Goal: Obtain resource: Download file/media

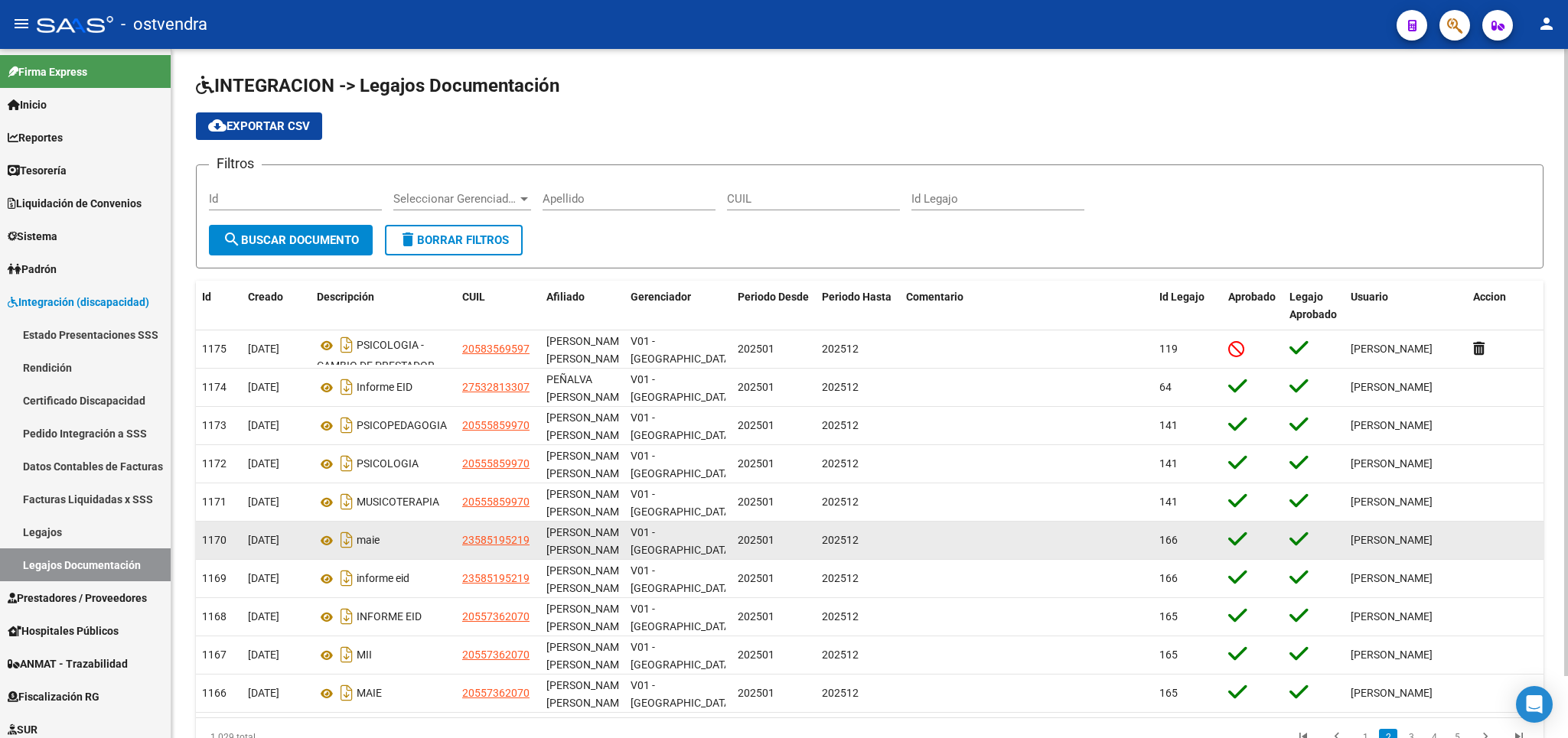
scroll to position [9, 0]
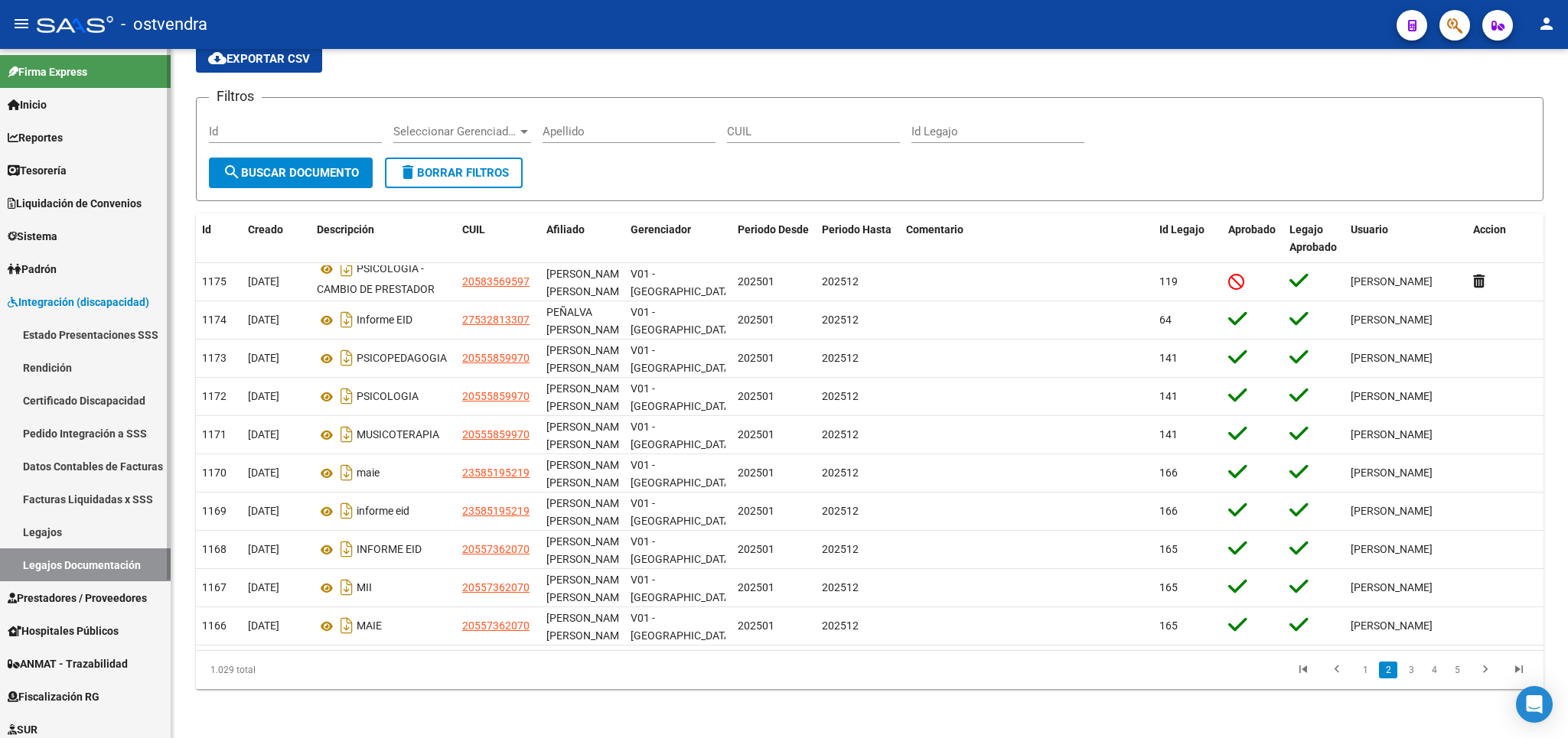
click at [60, 590] on span "Prestadores / Proveedores" at bounding box center [78, 598] width 140 height 16
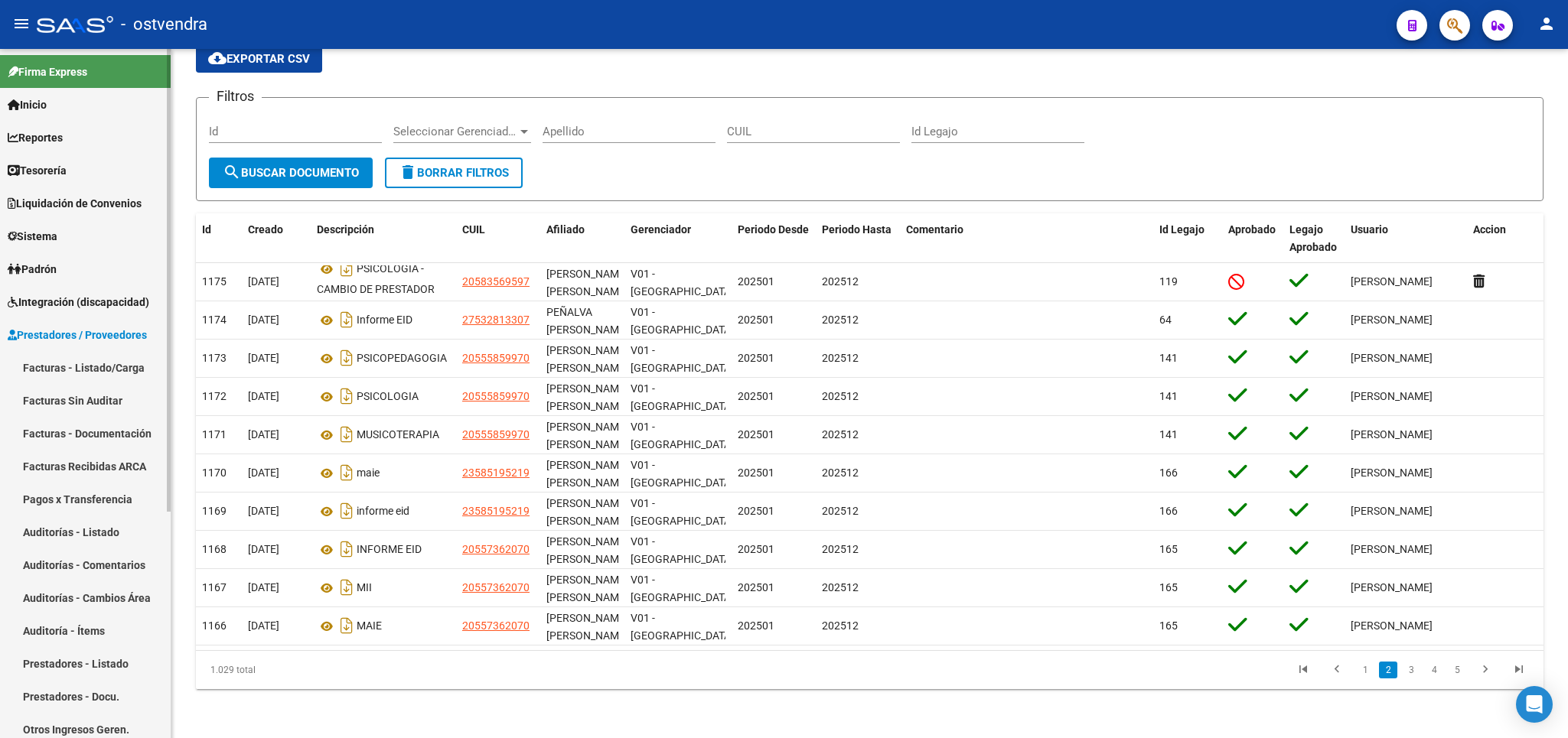
click at [73, 355] on link "Facturas - Listado/Carga" at bounding box center [85, 367] width 171 height 33
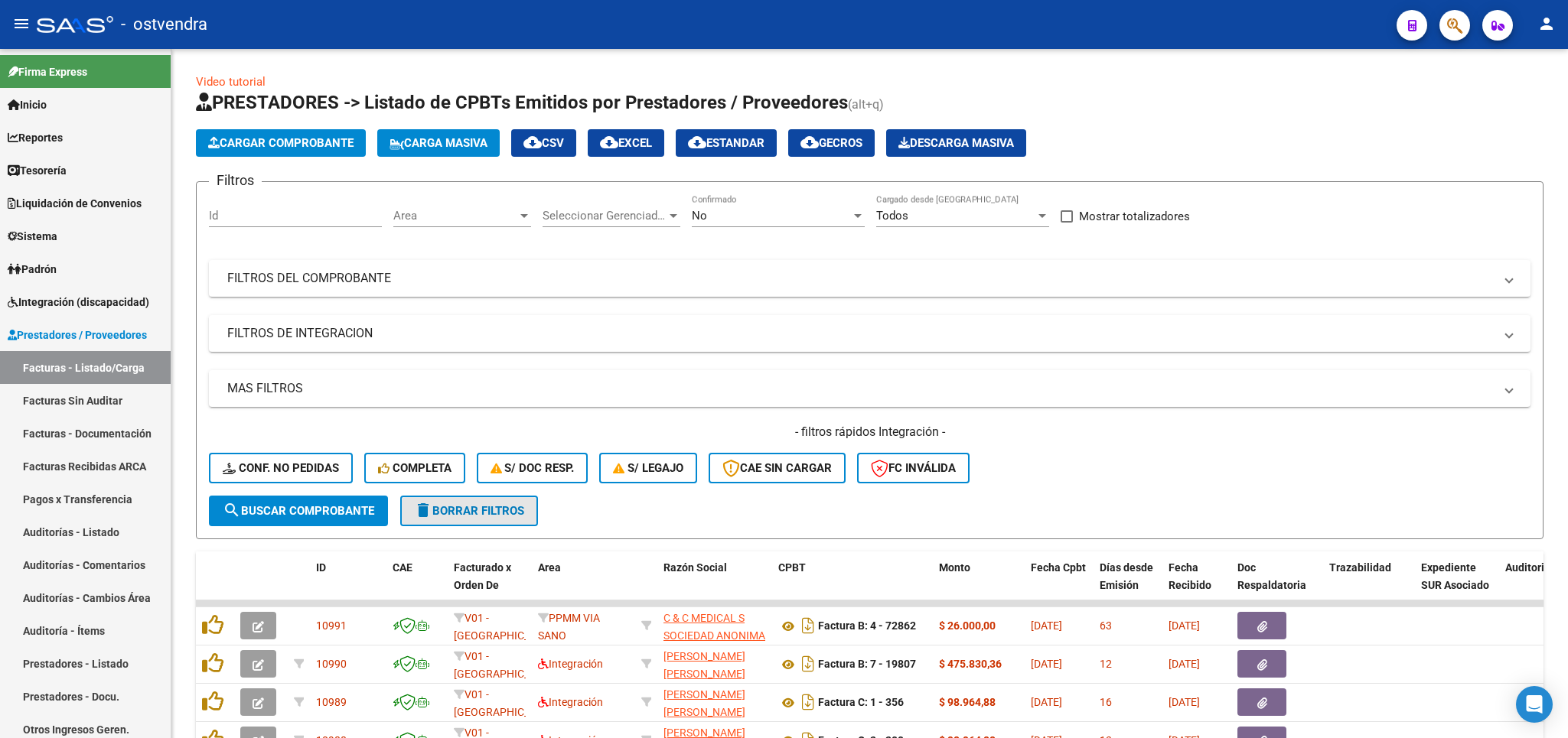
click at [470, 518] on span "delete Borrar Filtros" at bounding box center [469, 510] width 110 height 14
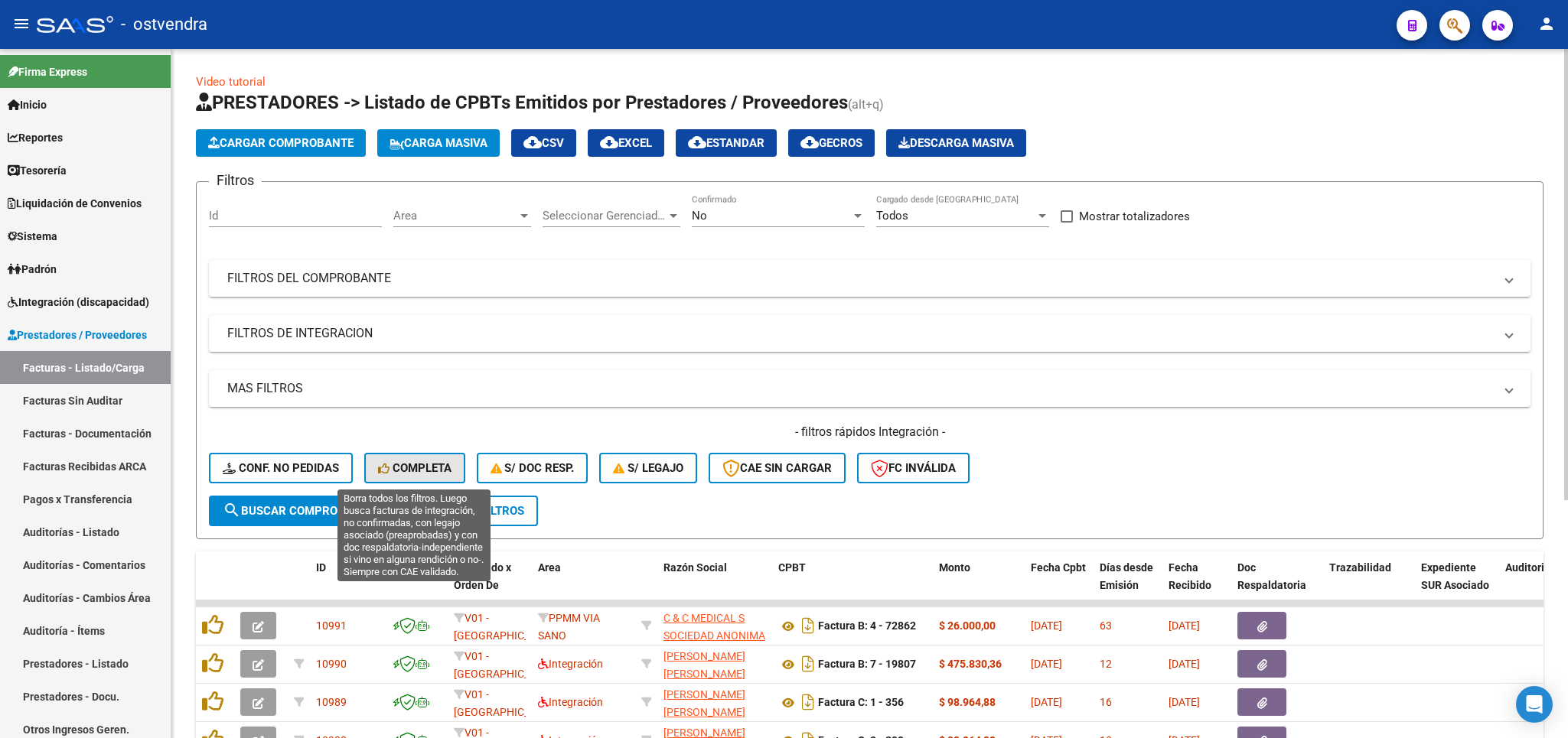
drag, startPoint x: 399, startPoint y: 473, endPoint x: 1111, endPoint y: 555, distance: 716.7
click at [401, 475] on span "Completa" at bounding box center [415, 468] width 74 height 14
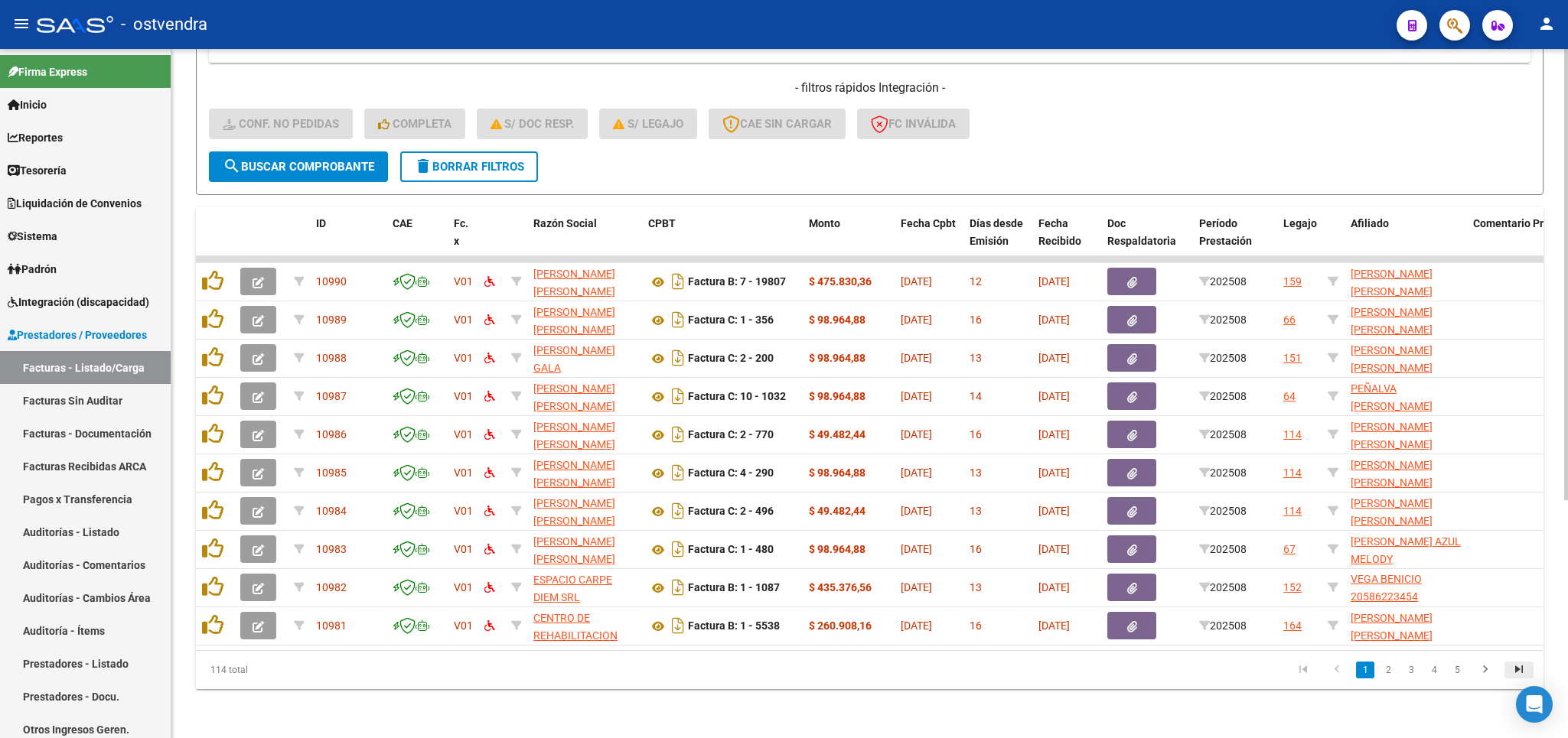
scroll to position [2, 0]
drag, startPoint x: 1385, startPoint y: 671, endPoint x: 1393, endPoint y: 669, distance: 8.2
click at [1386, 670] on link "2" at bounding box center [1388, 669] width 18 height 16
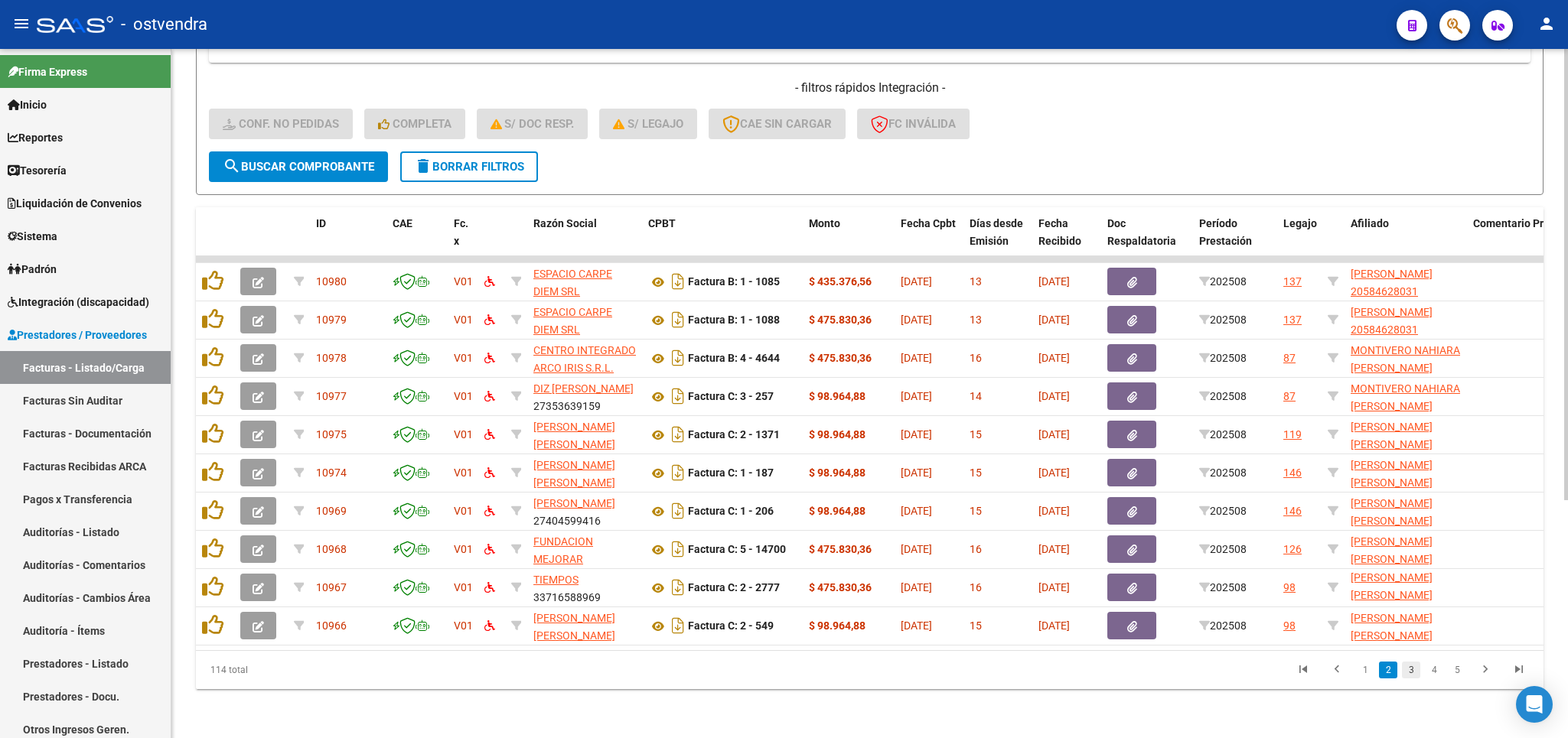
click at [1414, 676] on link "3" at bounding box center [1411, 669] width 18 height 16
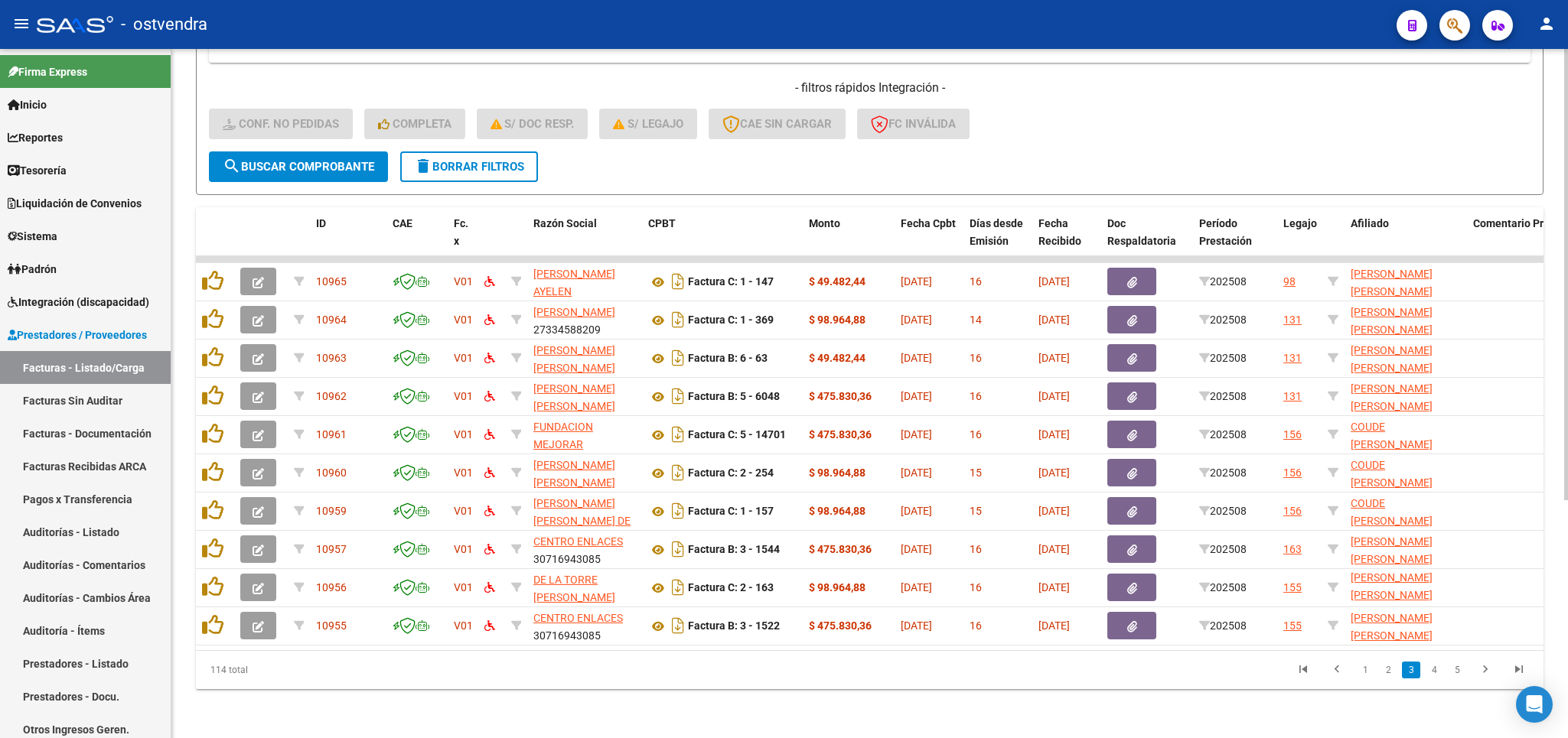
click at [1432, 675] on link "4" at bounding box center [1433, 669] width 18 height 16
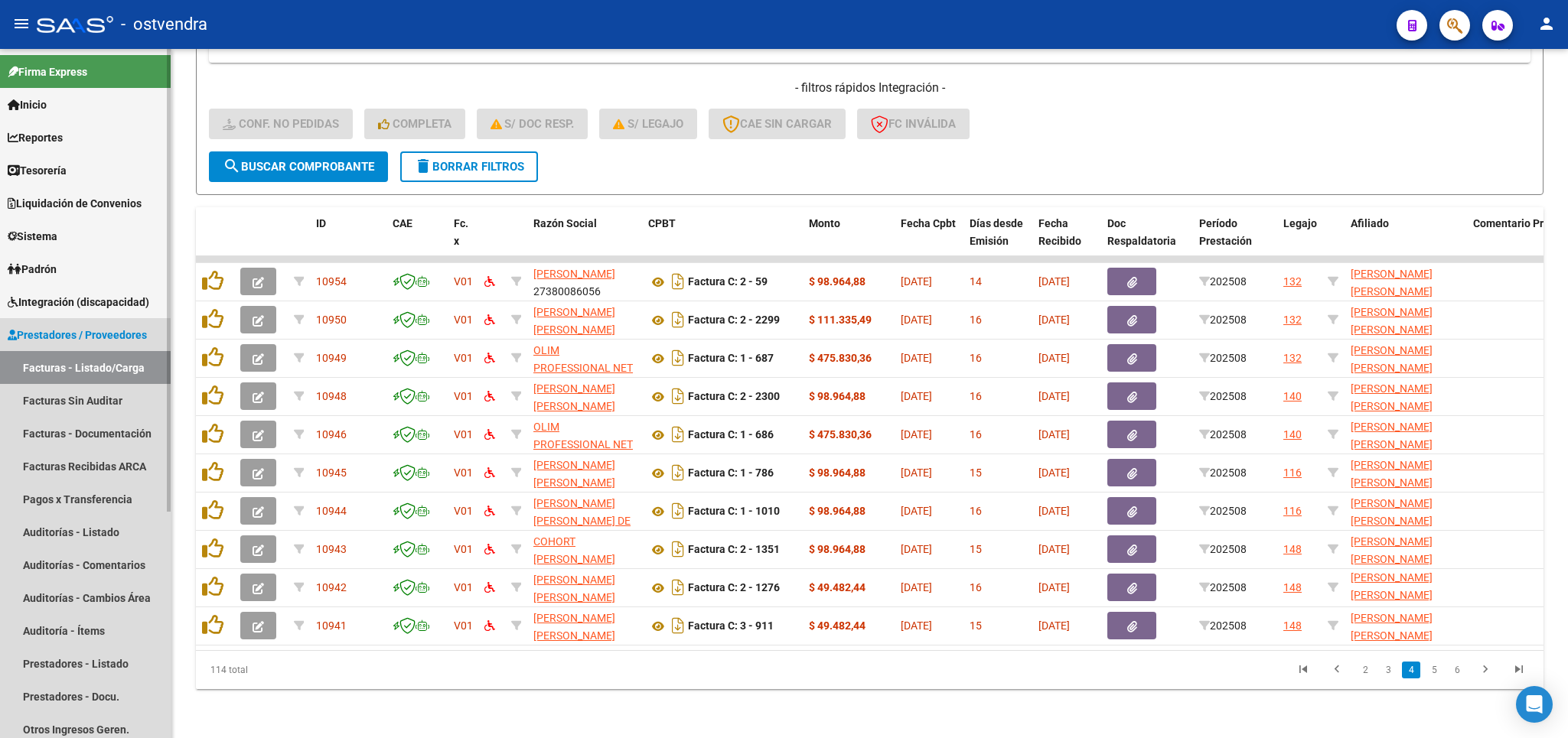
click at [47, 366] on link "Facturas - Listado/Carga" at bounding box center [85, 367] width 171 height 33
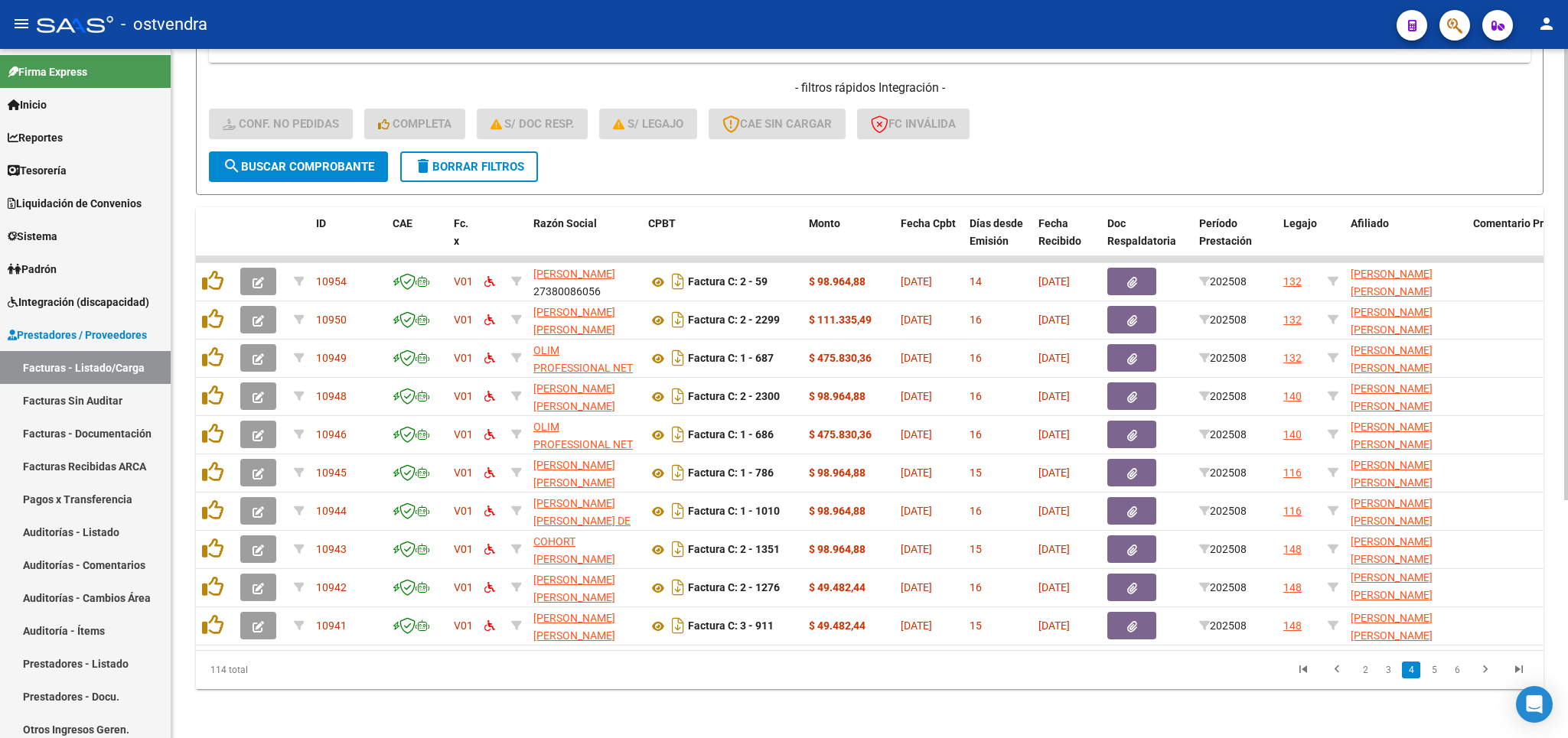
click at [464, 160] on span "delete Borrar Filtros" at bounding box center [469, 167] width 110 height 14
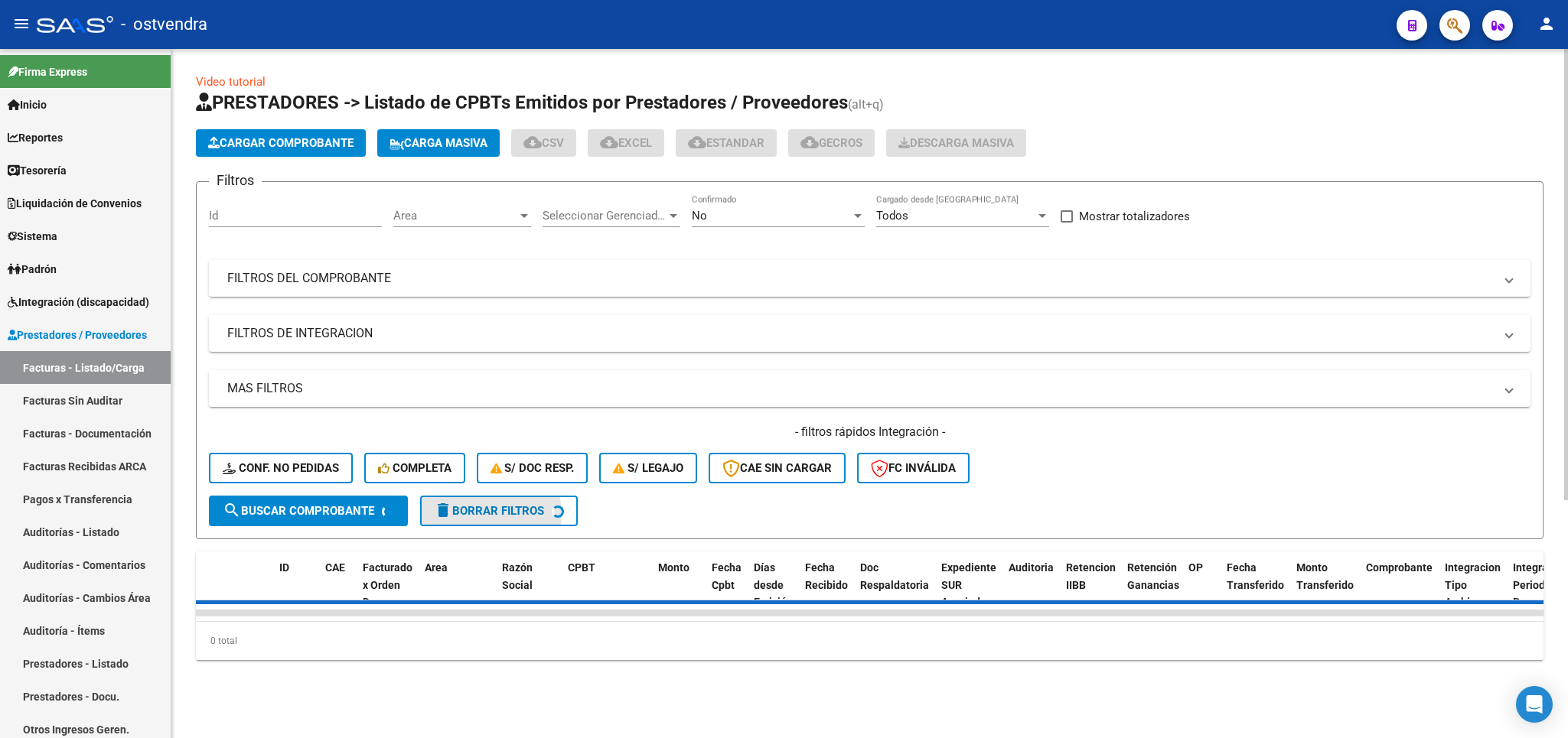
scroll to position [0, 0]
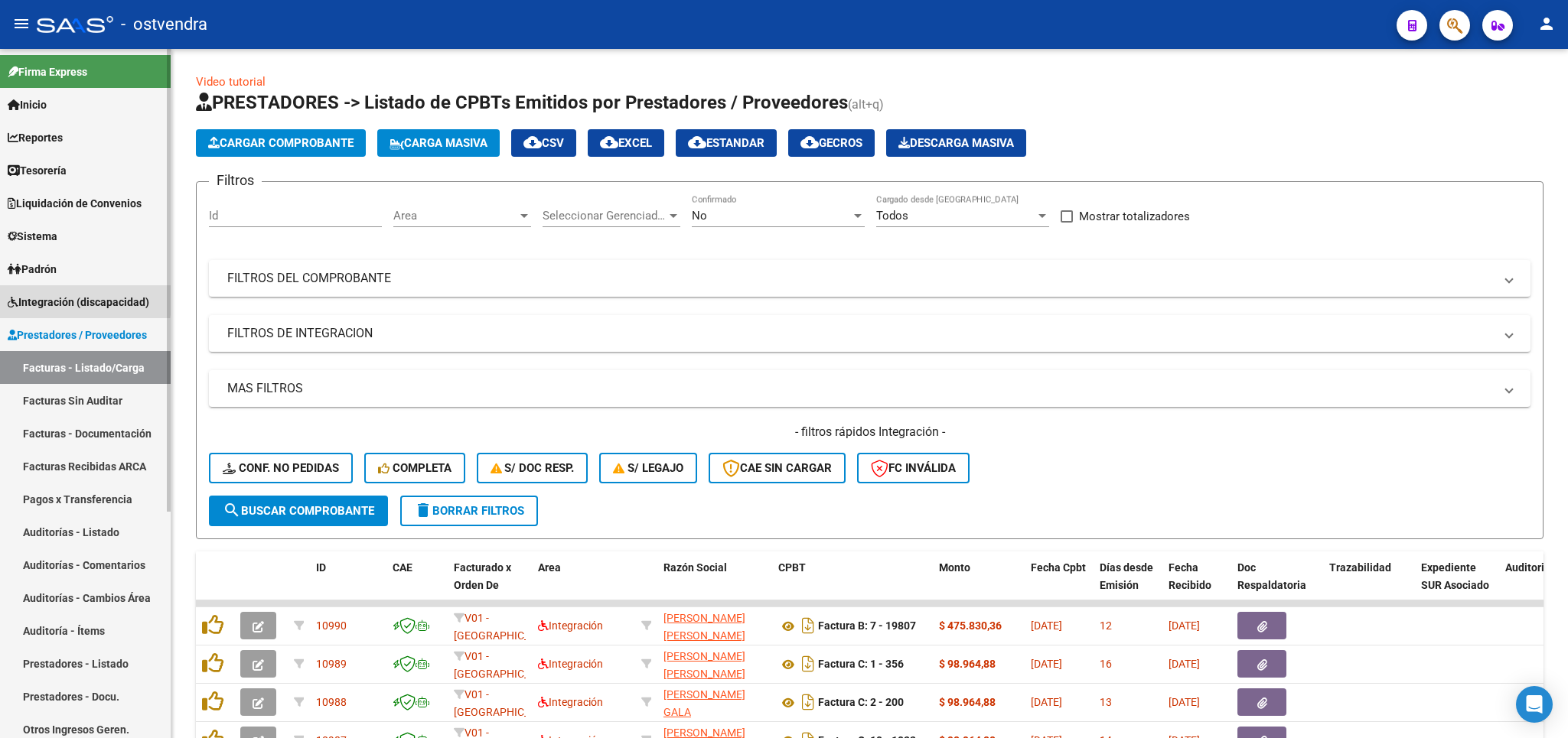
click at [43, 296] on span "Integración (discapacidad)" at bounding box center [78, 301] width 141 height 16
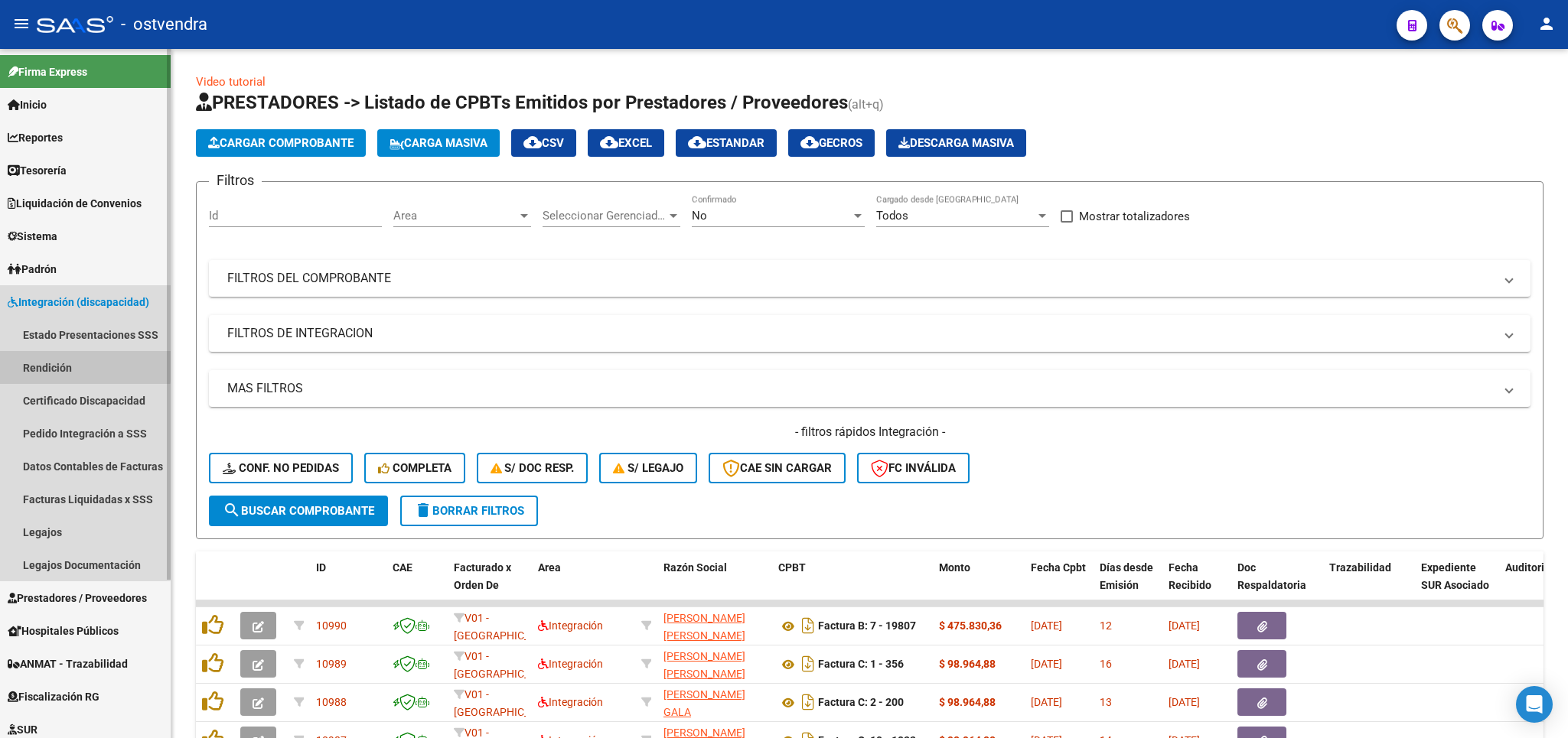
click at [64, 364] on link "Rendición" at bounding box center [85, 367] width 171 height 33
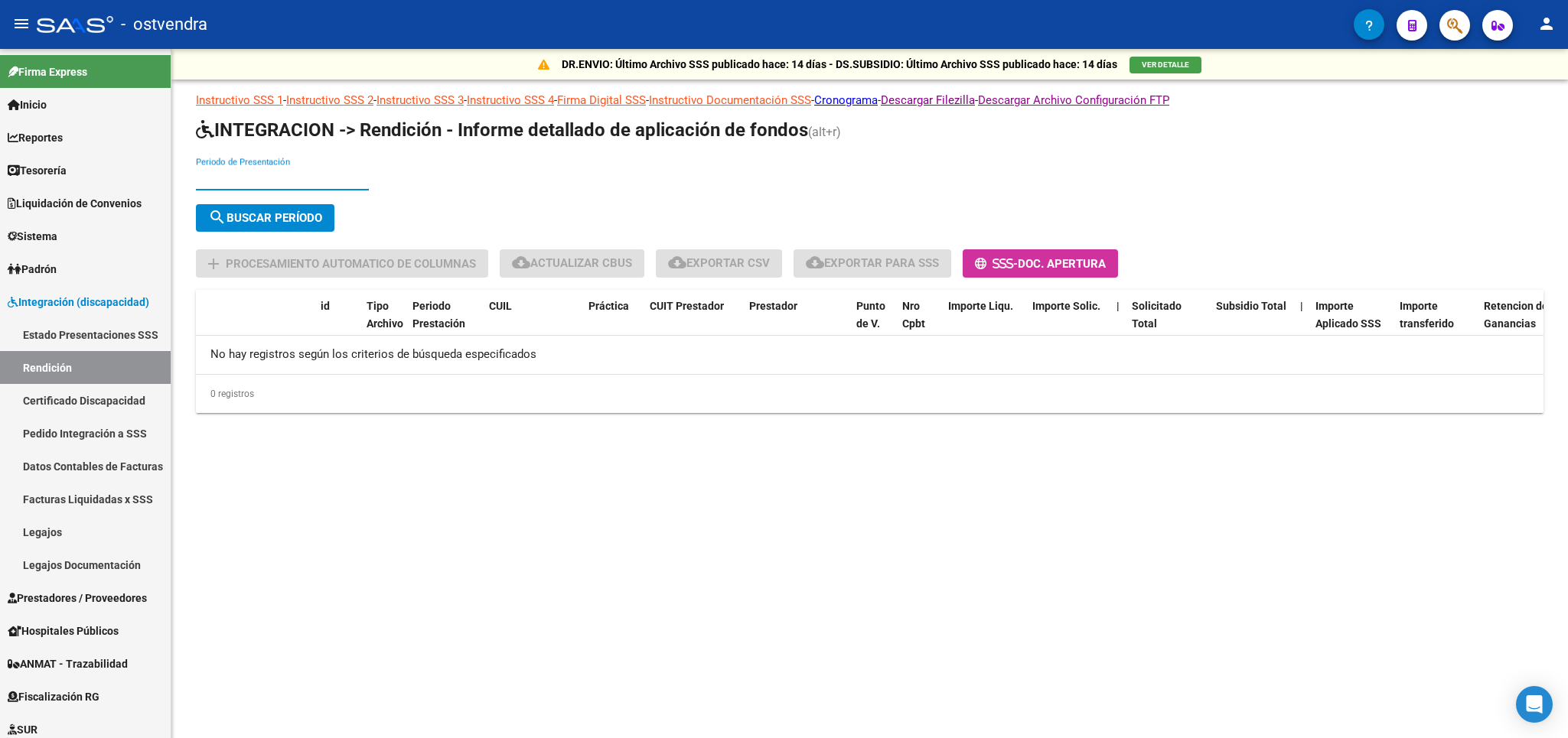
click at [260, 178] on input "Periodo de Presentación" at bounding box center [282, 178] width 172 height 14
type input "202503"
click at [302, 217] on span "search Buscar Período" at bounding box center [266, 218] width 114 height 14
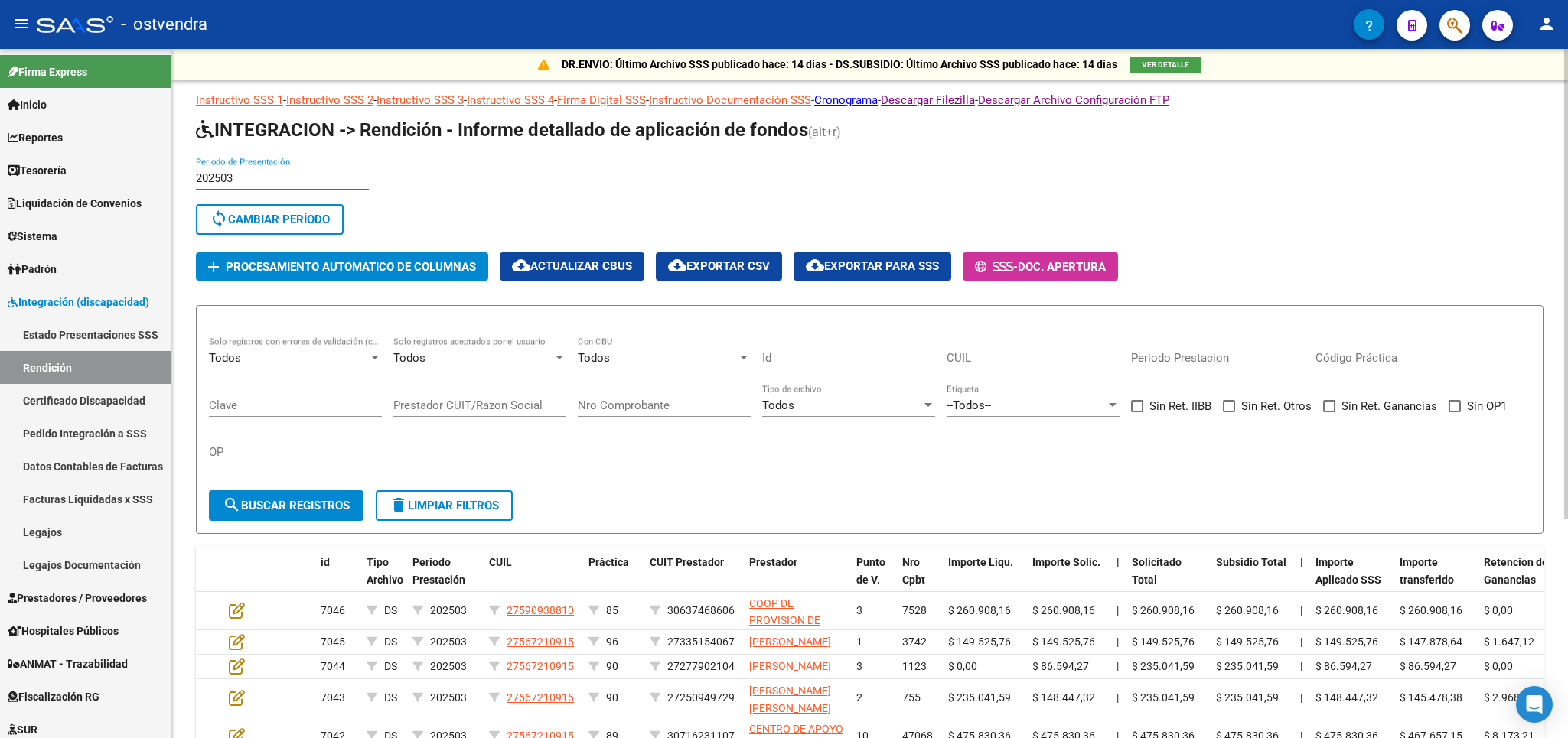
drag, startPoint x: 257, startPoint y: 183, endPoint x: 170, endPoint y: 180, distance: 87.1
click at [196, 180] on input "202503" at bounding box center [282, 178] width 172 height 14
drag, startPoint x: 275, startPoint y: 217, endPoint x: 240, endPoint y: 168, distance: 60.2
click at [273, 213] on span "sync Cambiar Período" at bounding box center [269, 220] width 120 height 14
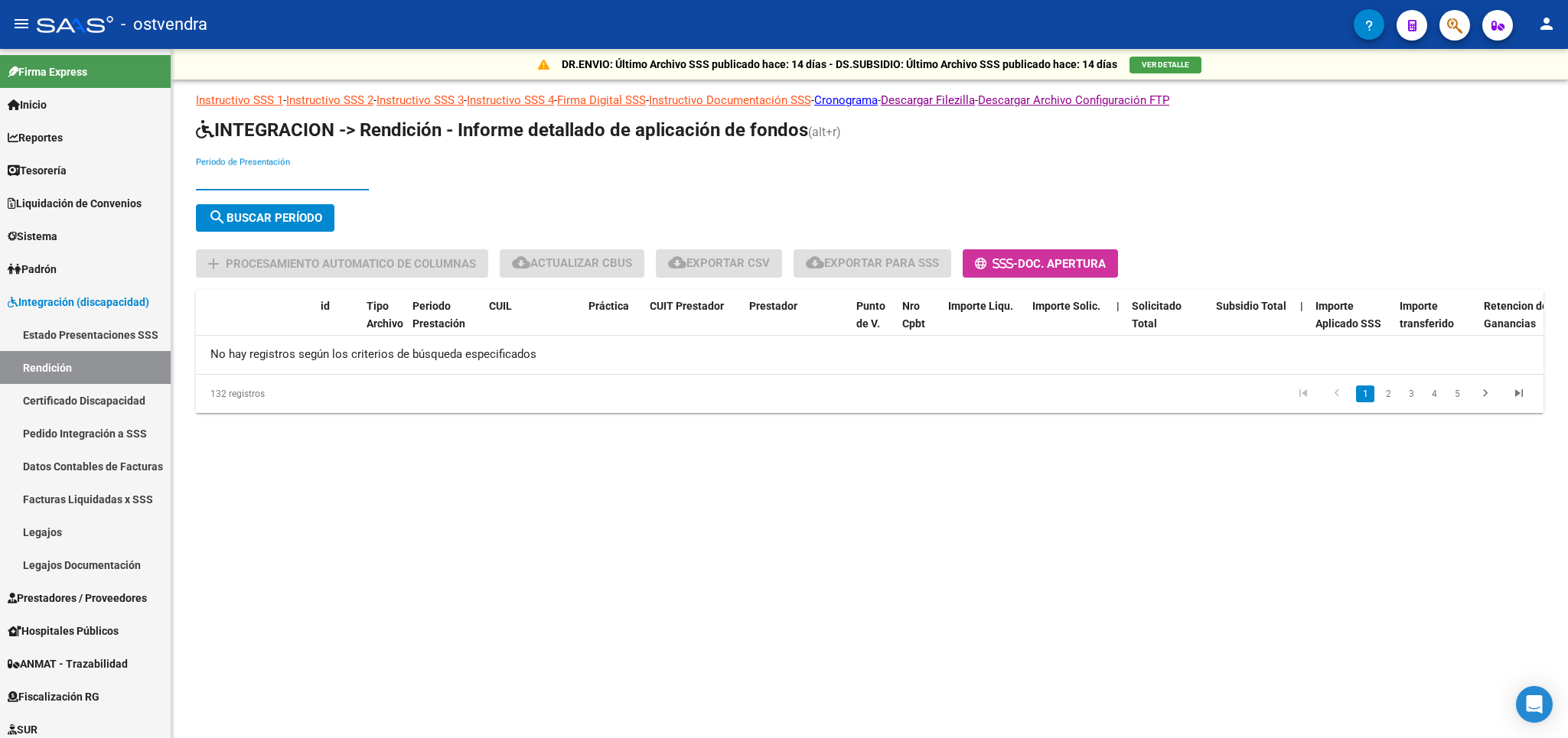
click at [250, 176] on input "Periodo de Presentación" at bounding box center [282, 178] width 172 height 14
type input "202401"
click at [298, 220] on span "search Buscar Período" at bounding box center [266, 218] width 114 height 14
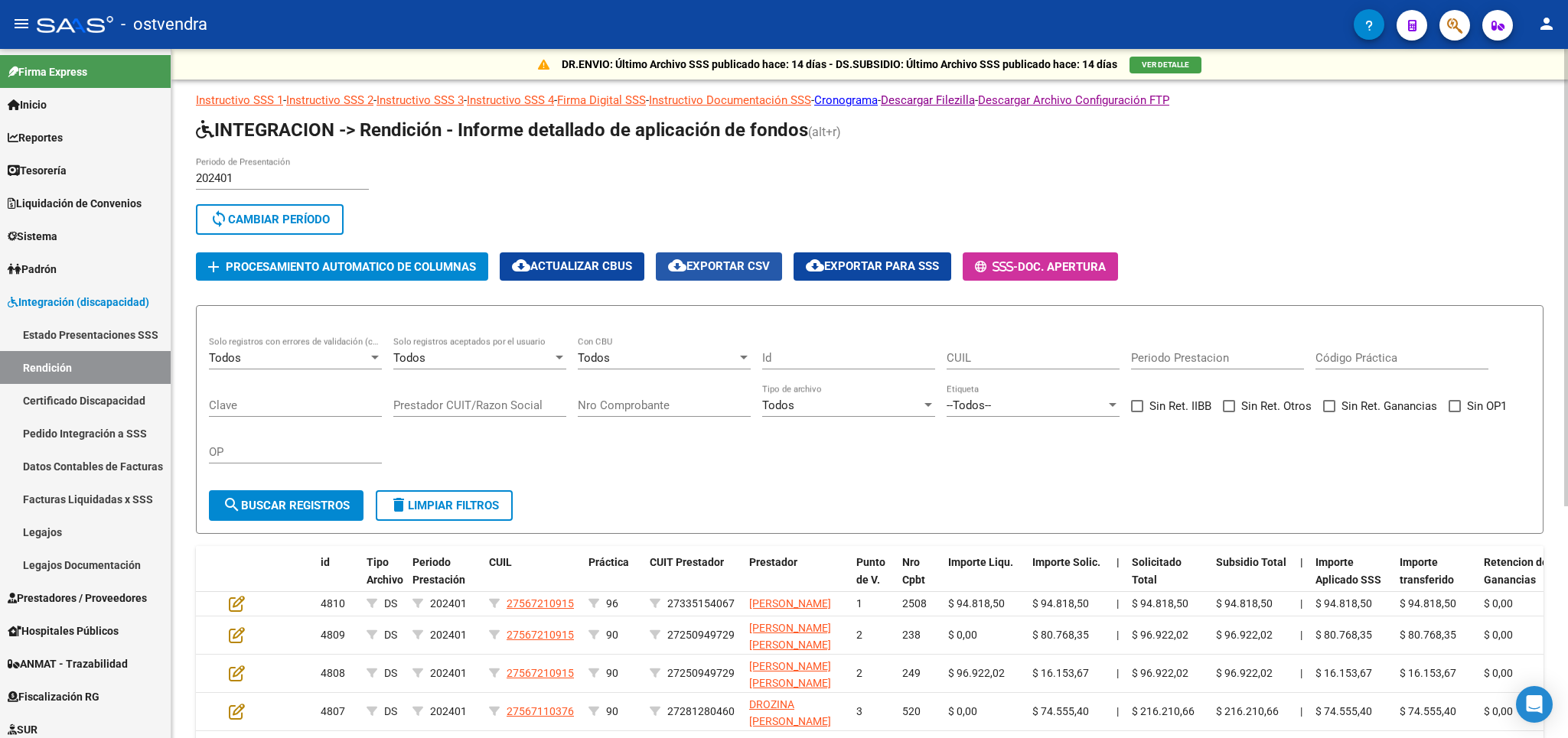
click at [733, 271] on span "cloud_download Exportar CSV" at bounding box center [718, 266] width 102 height 14
drag, startPoint x: 307, startPoint y: 176, endPoint x: 170, endPoint y: 165, distance: 137.4
click at [196, 171] on input "202401" at bounding box center [282, 178] width 172 height 14
click at [298, 227] on span "sync Cambiar Período" at bounding box center [269, 220] width 120 height 14
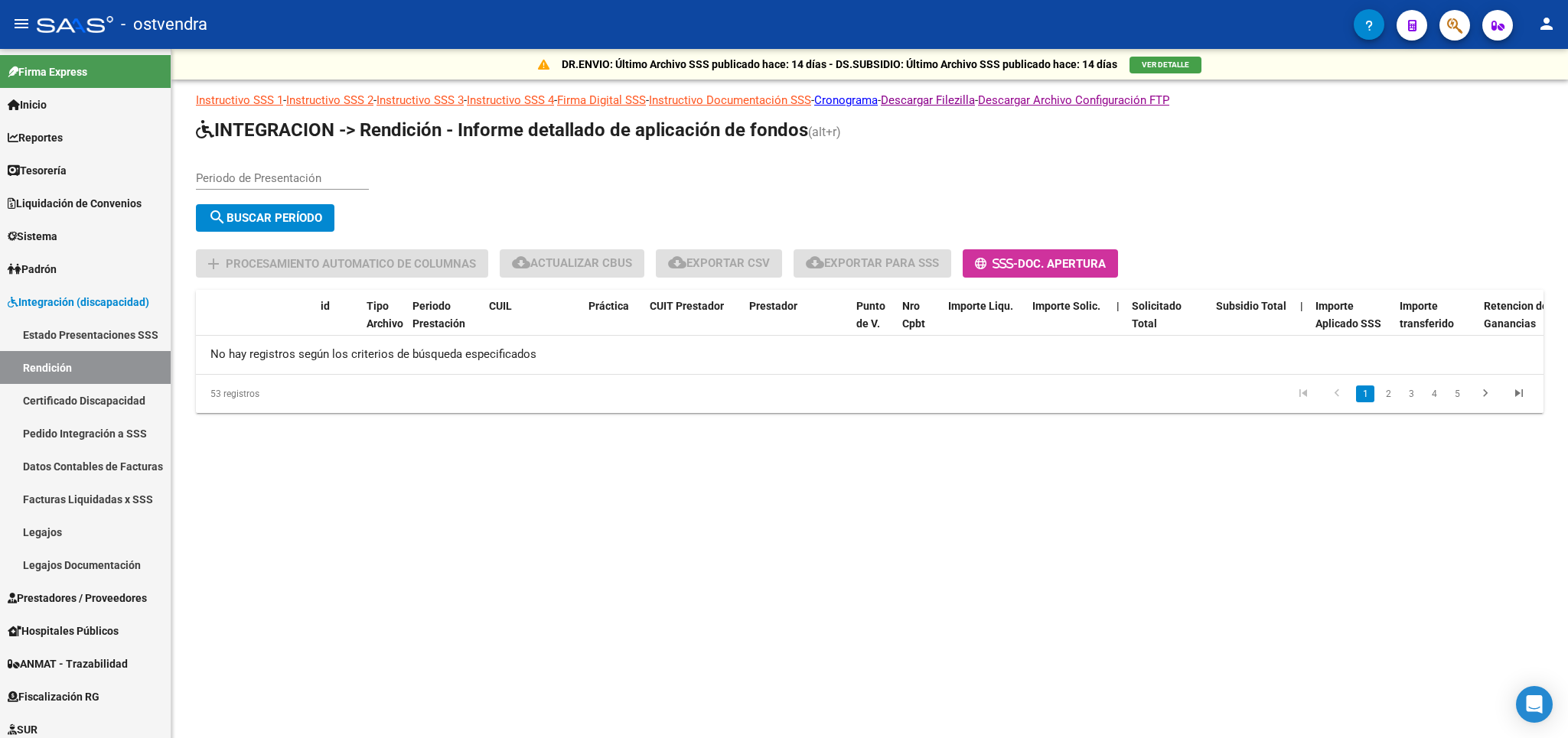
click at [284, 184] on input "Periodo de Presentación" at bounding box center [282, 178] width 172 height 14
type input "202403"
click at [319, 225] on span "search Buscar Período" at bounding box center [266, 218] width 114 height 14
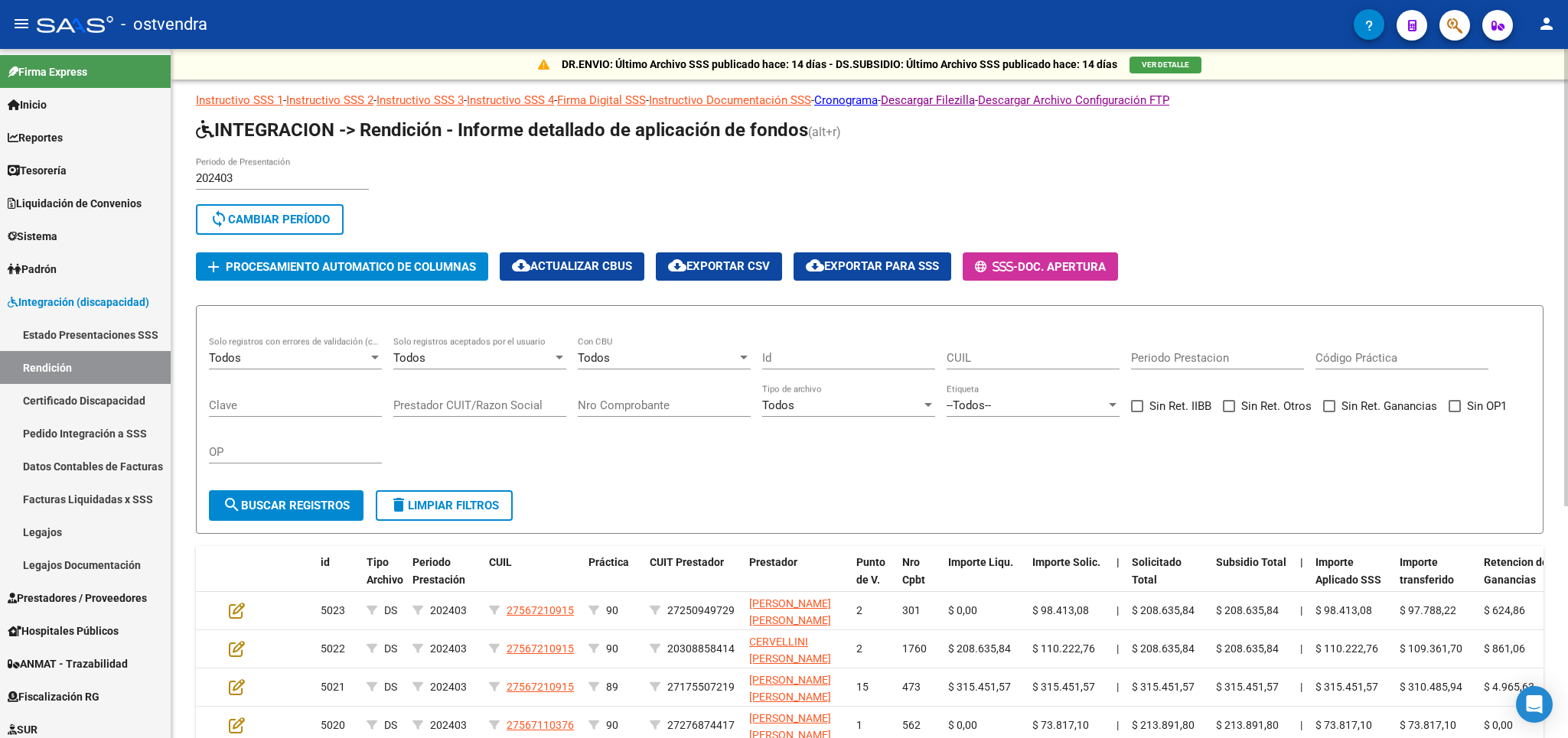
click at [738, 270] on span "cloud_download Exportar CSV" at bounding box center [718, 266] width 102 height 14
drag, startPoint x: 272, startPoint y: 224, endPoint x: 270, endPoint y: 190, distance: 34.1
click at [273, 224] on span "sync Cambiar Período" at bounding box center [269, 220] width 120 height 14
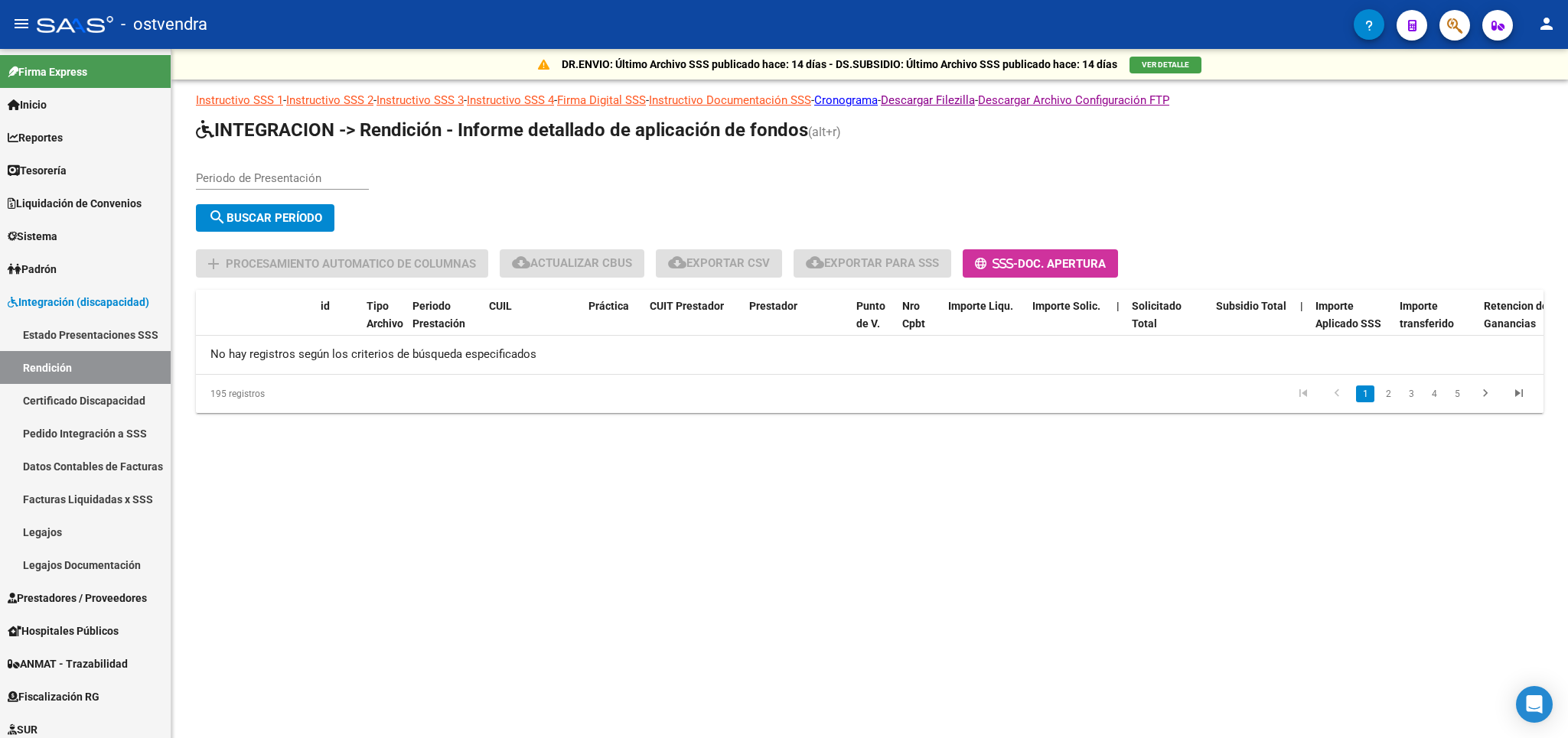
click at [260, 176] on input "Periodo de Presentación" at bounding box center [282, 178] width 172 height 14
type input "202404"
click at [238, 213] on span "search Buscar Período" at bounding box center [266, 218] width 114 height 14
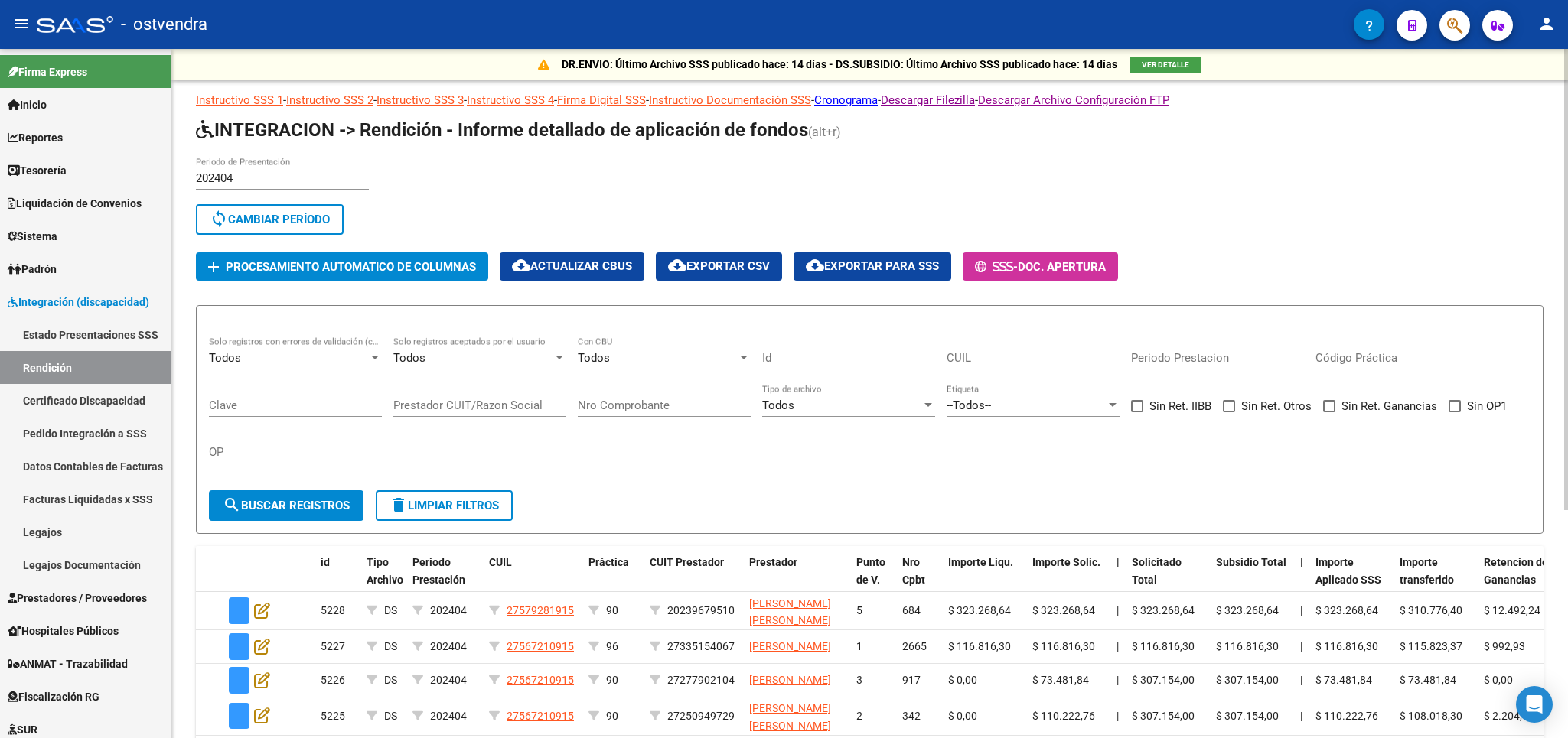
click at [714, 266] on span "cloud_download Exportar CSV" at bounding box center [718, 266] width 102 height 14
click at [279, 217] on span "sync Cambiar Período" at bounding box center [269, 220] width 120 height 14
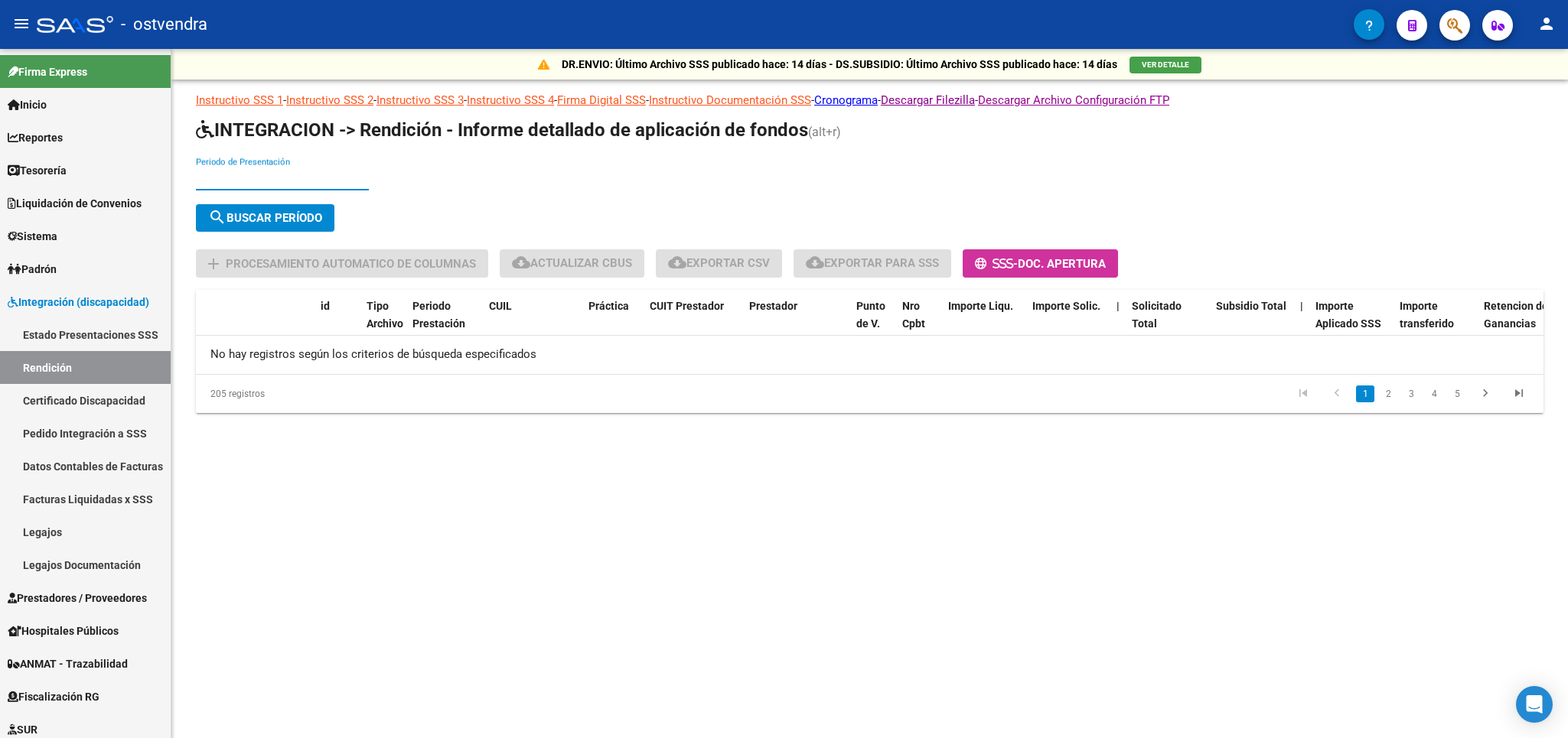
click at [255, 176] on input "Periodo de Presentación" at bounding box center [282, 178] width 172 height 14
type input "202405"
click at [255, 220] on span "search Buscar Período" at bounding box center [266, 218] width 114 height 14
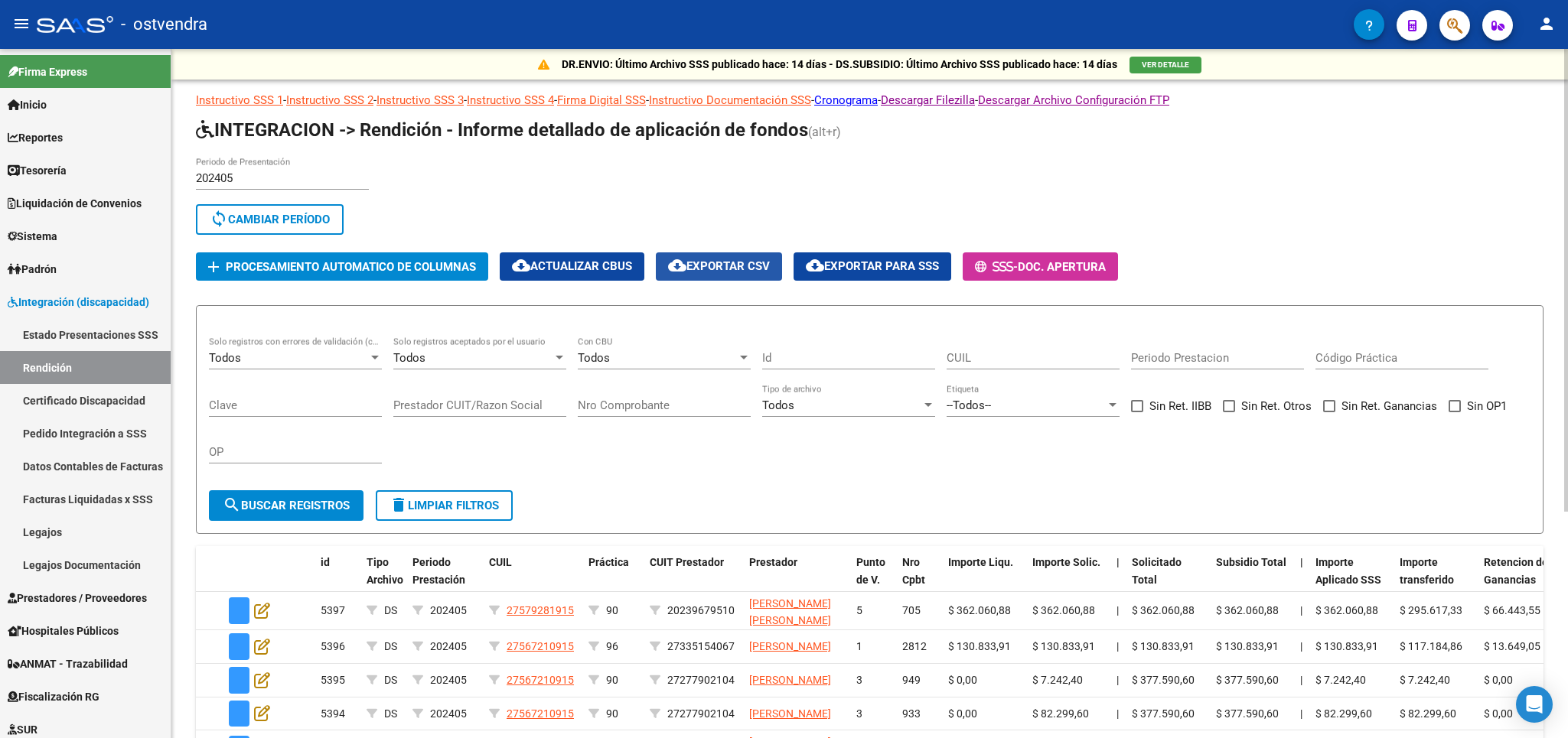
click at [769, 271] on span "cloud_download Exportar CSV" at bounding box center [718, 266] width 102 height 14
click at [250, 223] on span "sync Cambiar Período" at bounding box center [269, 220] width 120 height 14
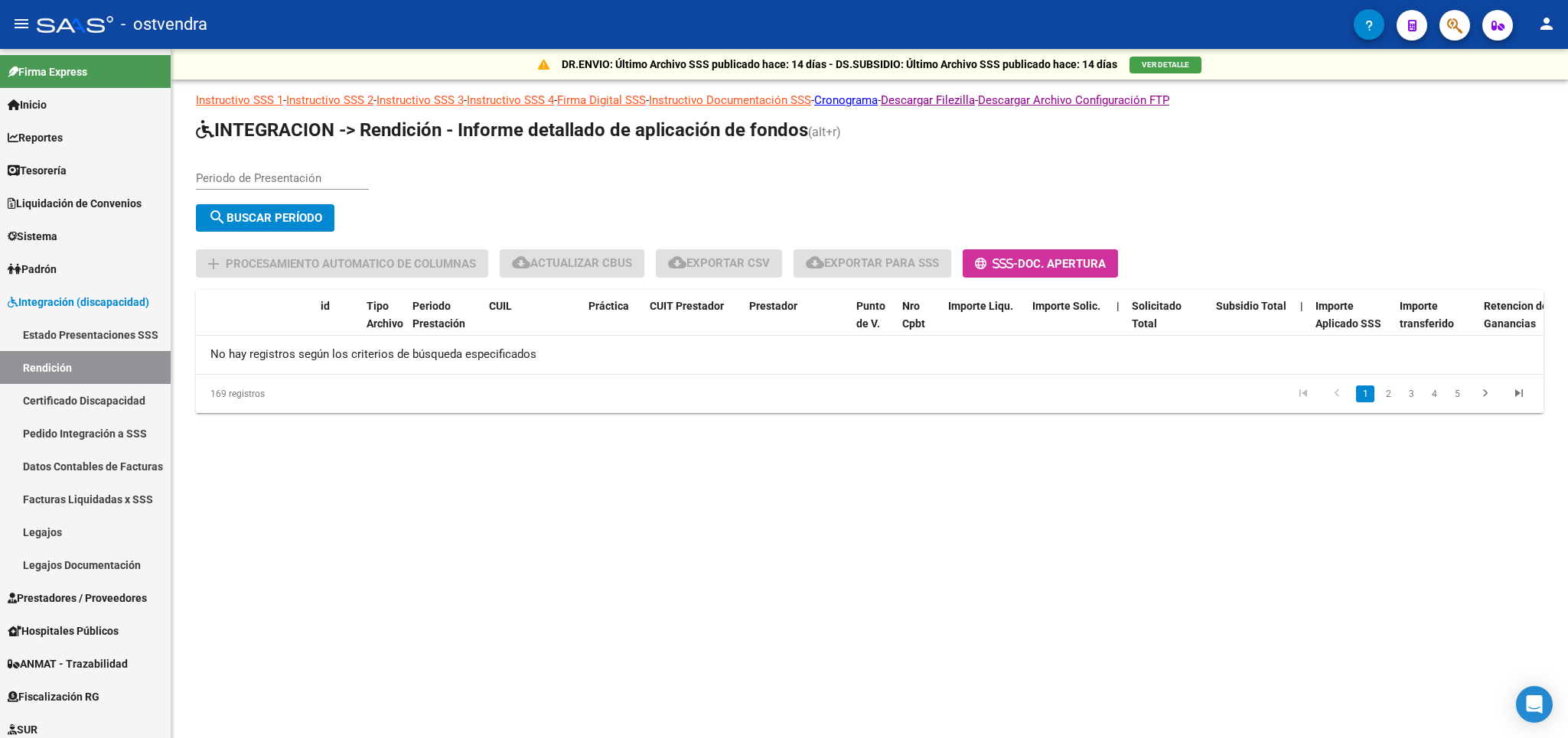
click at [267, 176] on input "Periodo de Presentación" at bounding box center [282, 178] width 172 height 14
type input "202406"
click at [277, 218] on span "search Buscar Período" at bounding box center [266, 218] width 114 height 14
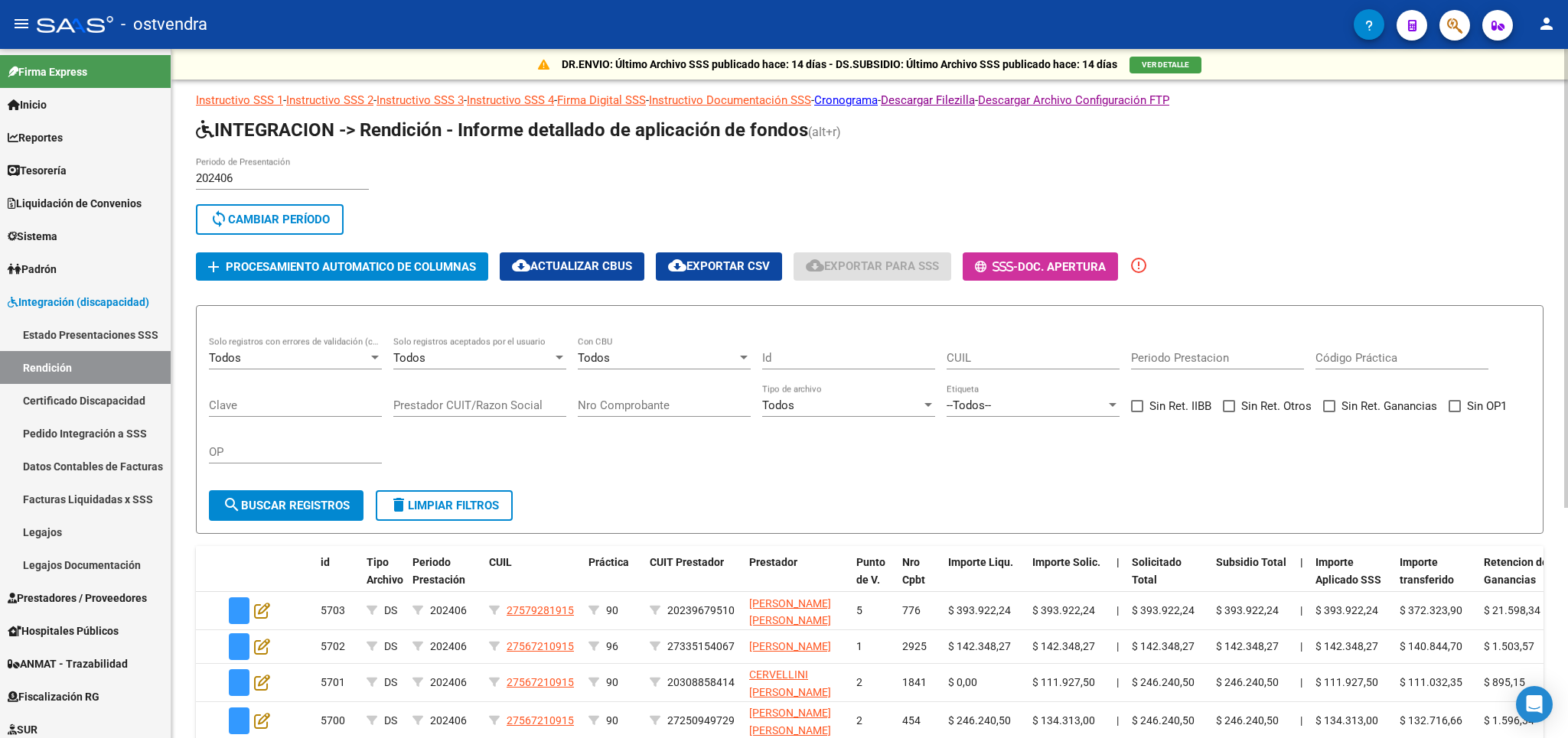
click at [705, 255] on button "cloud_download Exportar CSV" at bounding box center [719, 266] width 126 height 28
drag, startPoint x: 307, startPoint y: 220, endPoint x: 292, endPoint y: 181, distance: 41.8
click at [307, 218] on span "sync Cambiar Período" at bounding box center [269, 220] width 120 height 14
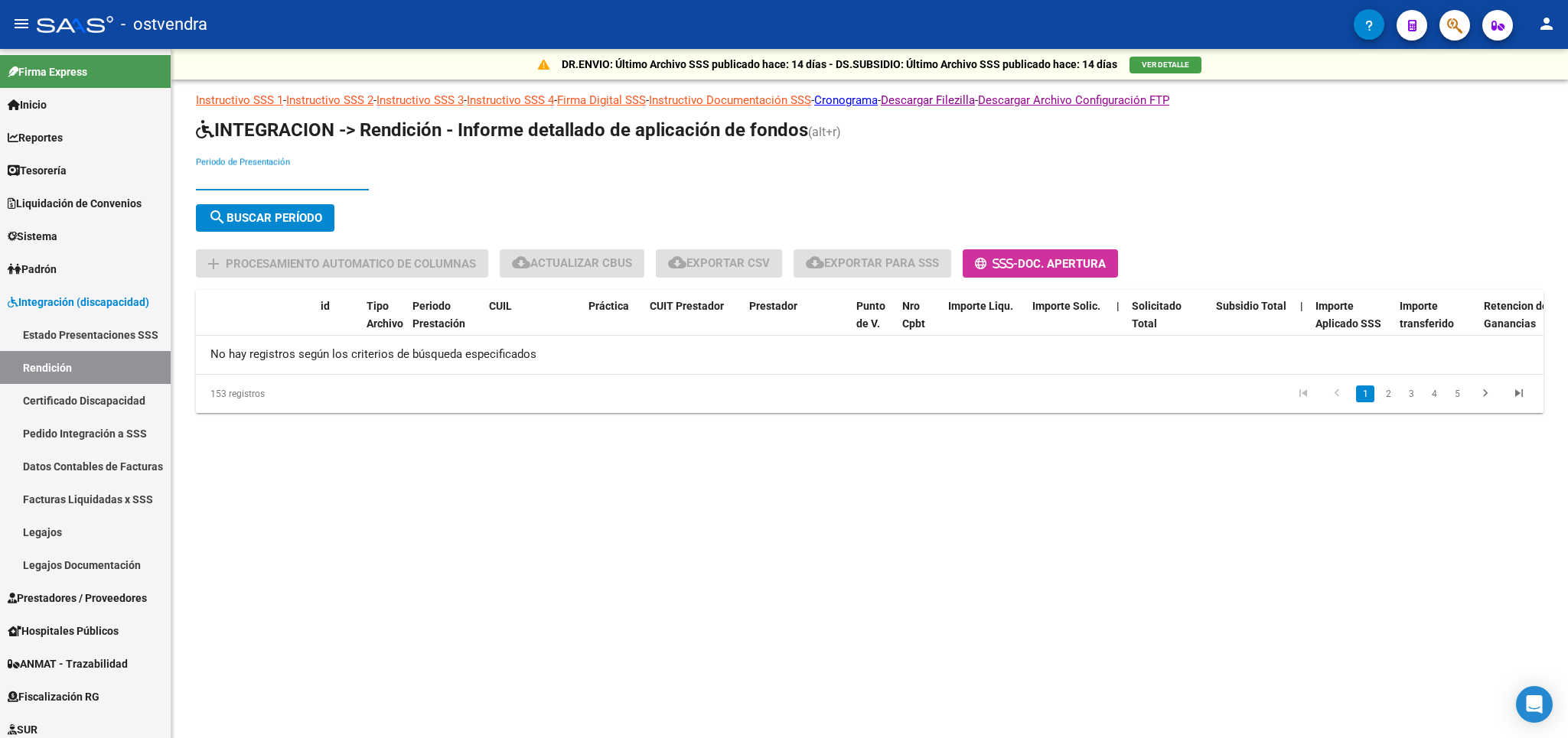
click at [280, 178] on input "Periodo de Presentación" at bounding box center [282, 178] width 172 height 14
type input "202407"
click at [290, 222] on span "search Buscar Período" at bounding box center [266, 218] width 114 height 14
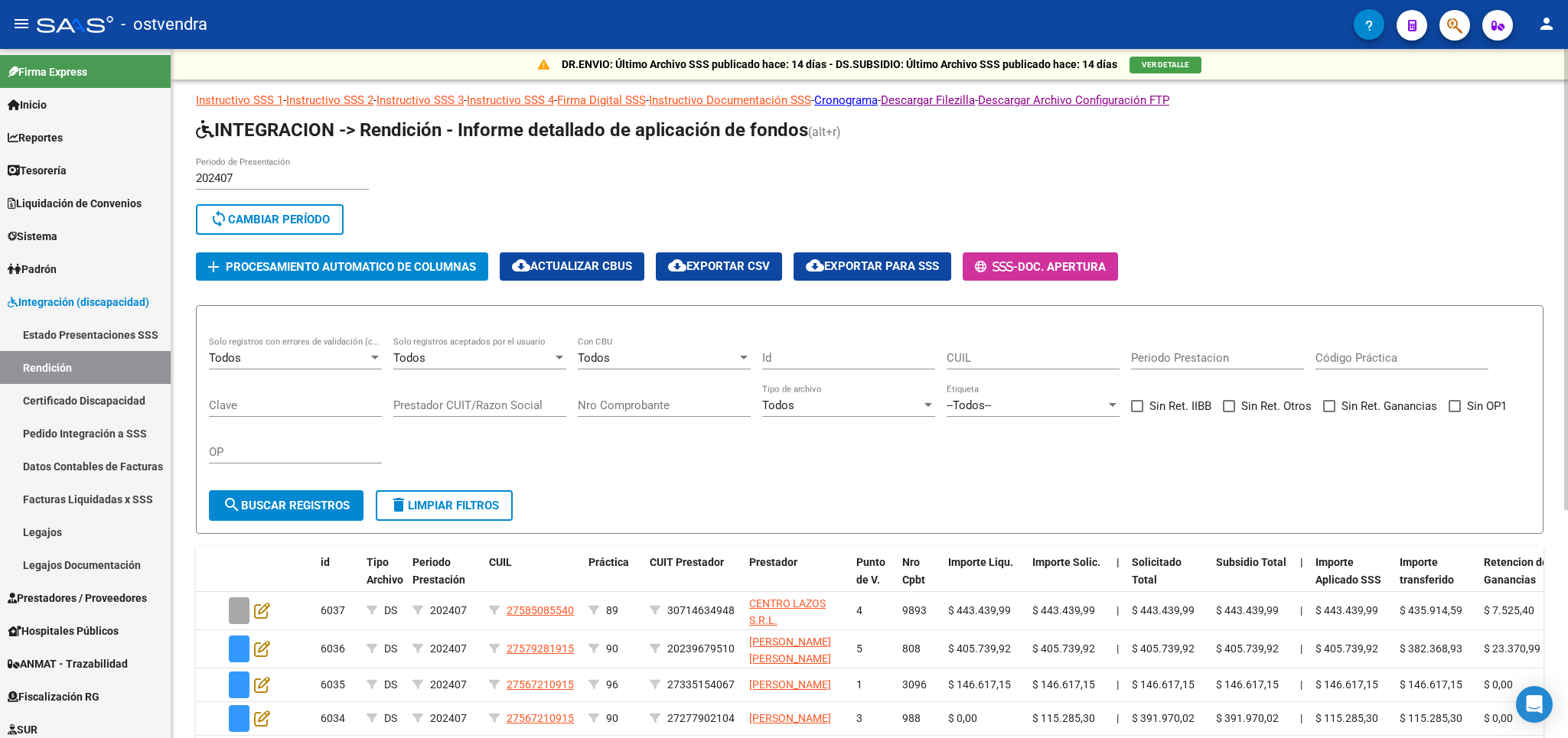
click at [748, 261] on span "cloud_download Exportar CSV" at bounding box center [718, 266] width 102 height 14
drag, startPoint x: 296, startPoint y: 223, endPoint x: 253, endPoint y: 176, distance: 63.7
click at [293, 216] on span "sync Cambiar Período" at bounding box center [269, 220] width 120 height 14
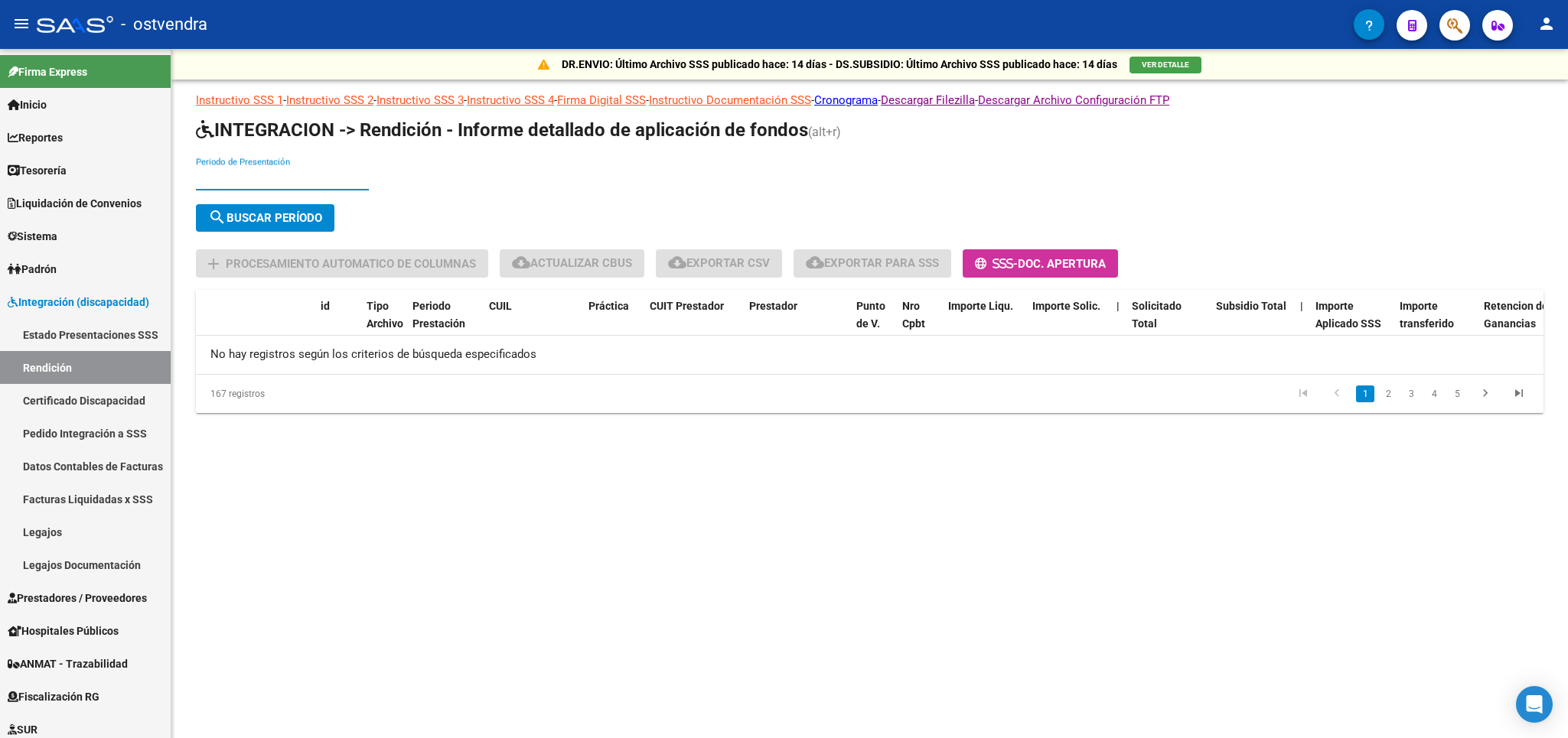
click at [253, 176] on input "Periodo de Presentación" at bounding box center [282, 178] width 172 height 14
type input "202408"
click at [262, 210] on button "search Buscar Período" at bounding box center [265, 218] width 139 height 27
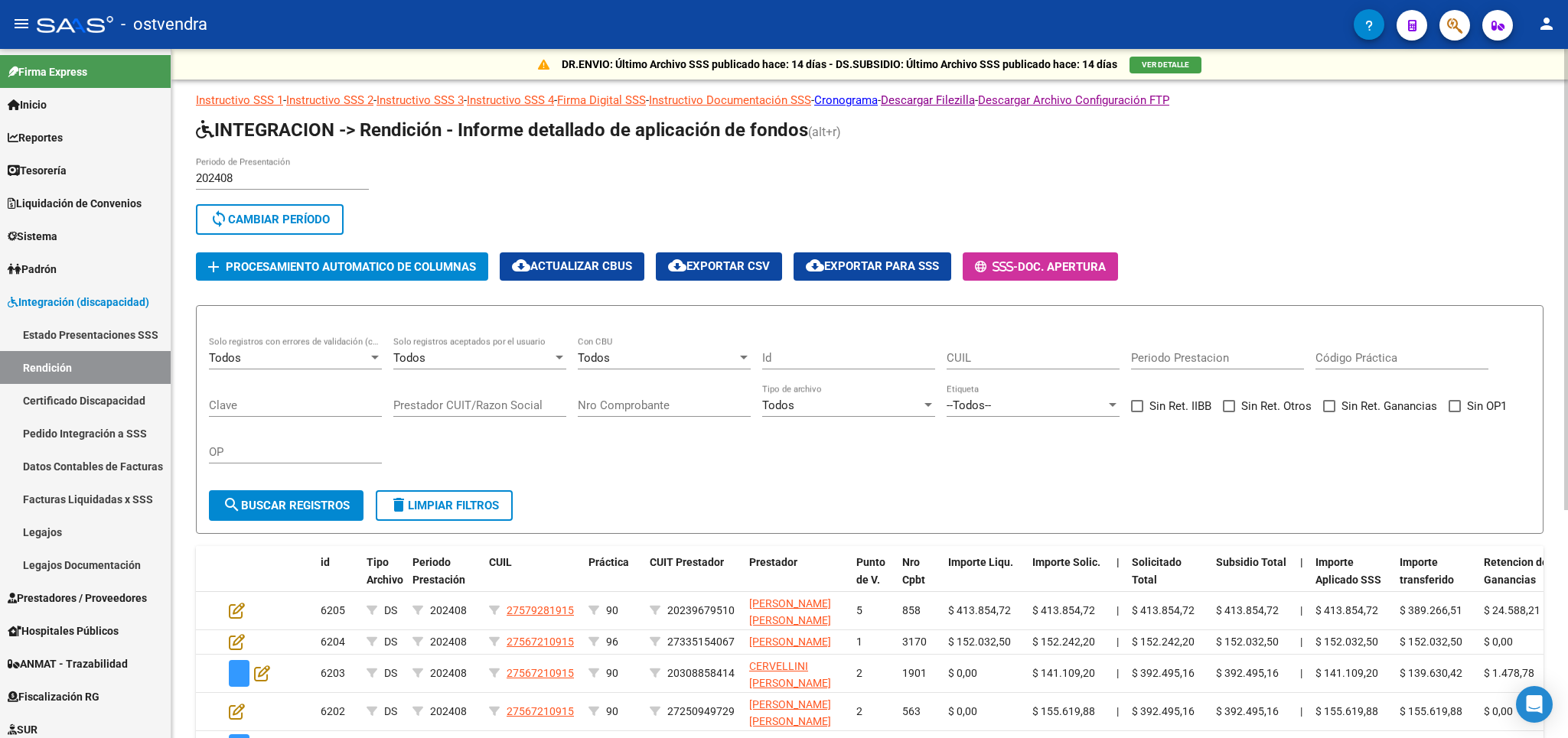
click at [709, 265] on span "cloud_download Exportar CSV" at bounding box center [718, 266] width 102 height 14
drag, startPoint x: 280, startPoint y: 217, endPoint x: 272, endPoint y: 179, distance: 38.8
click at [280, 209] on button "sync Cambiar Período" at bounding box center [269, 220] width 147 height 31
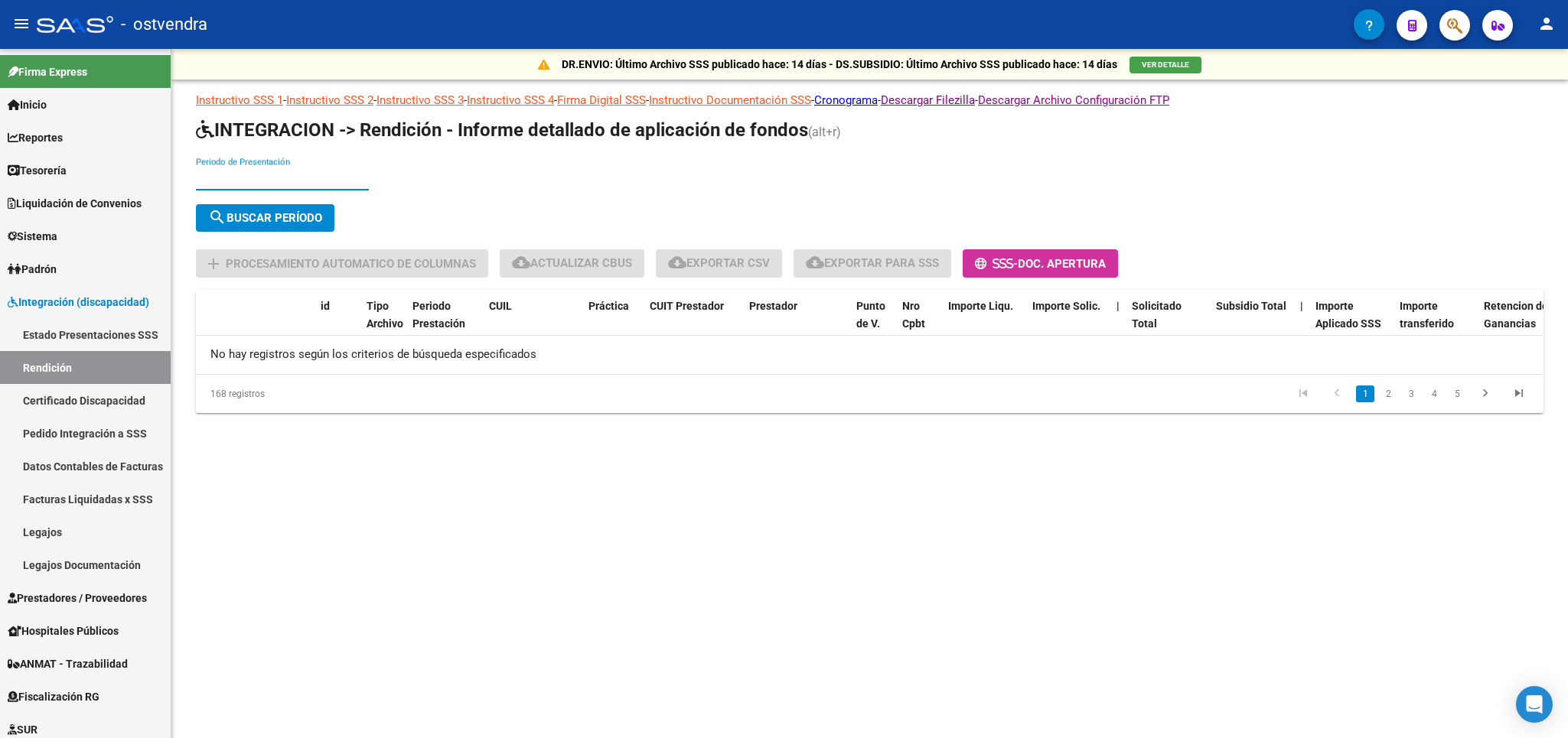
click at [270, 176] on input "Periodo de Presentación" at bounding box center [282, 178] width 172 height 14
type input "202409"
click at [278, 213] on span "search Buscar Período" at bounding box center [266, 218] width 114 height 14
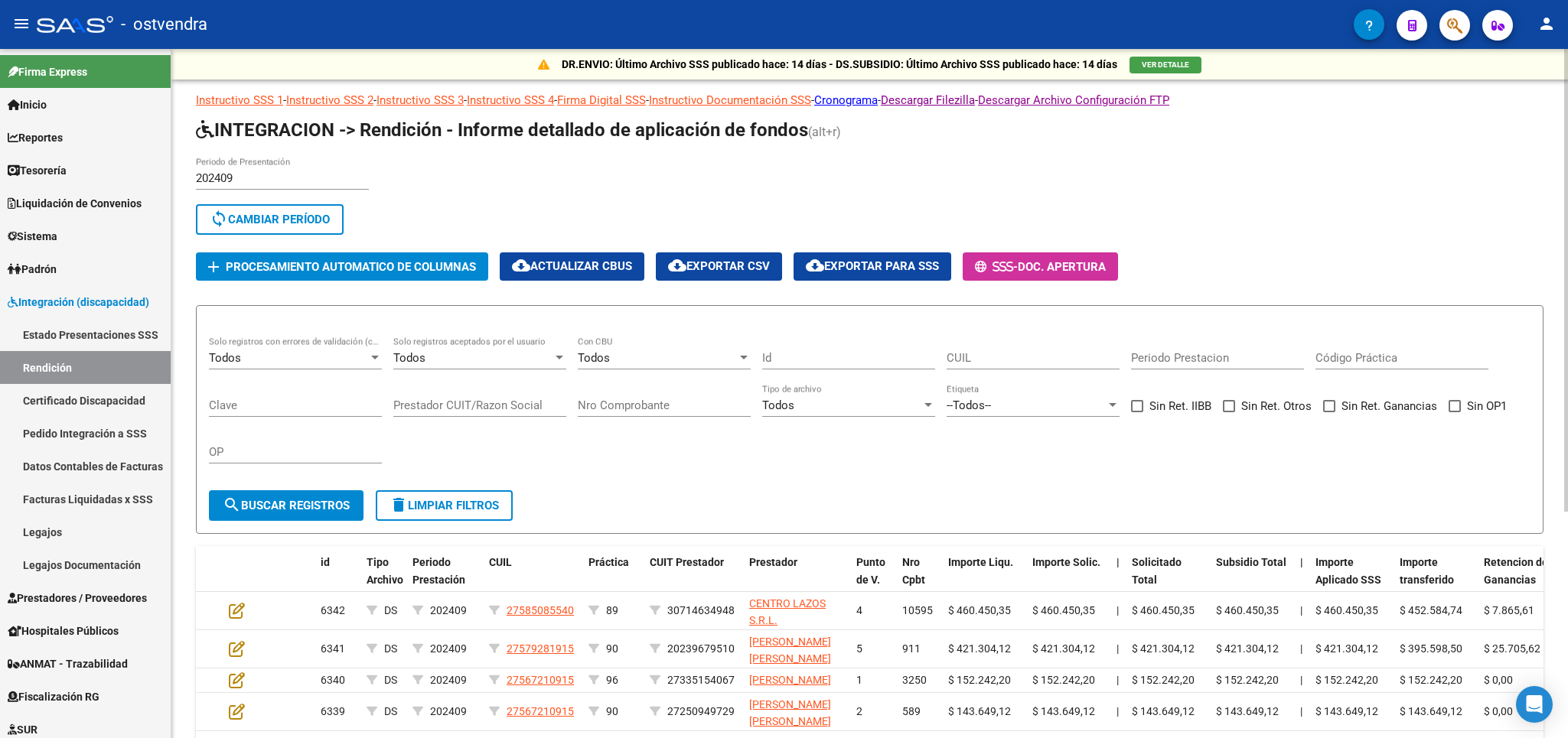
click at [743, 261] on span "cloud_download Exportar CSV" at bounding box center [718, 266] width 102 height 14
drag, startPoint x: 314, startPoint y: 216, endPoint x: 257, endPoint y: 167, distance: 75.2
click at [307, 206] on button "sync Cambiar Período" at bounding box center [269, 220] width 147 height 31
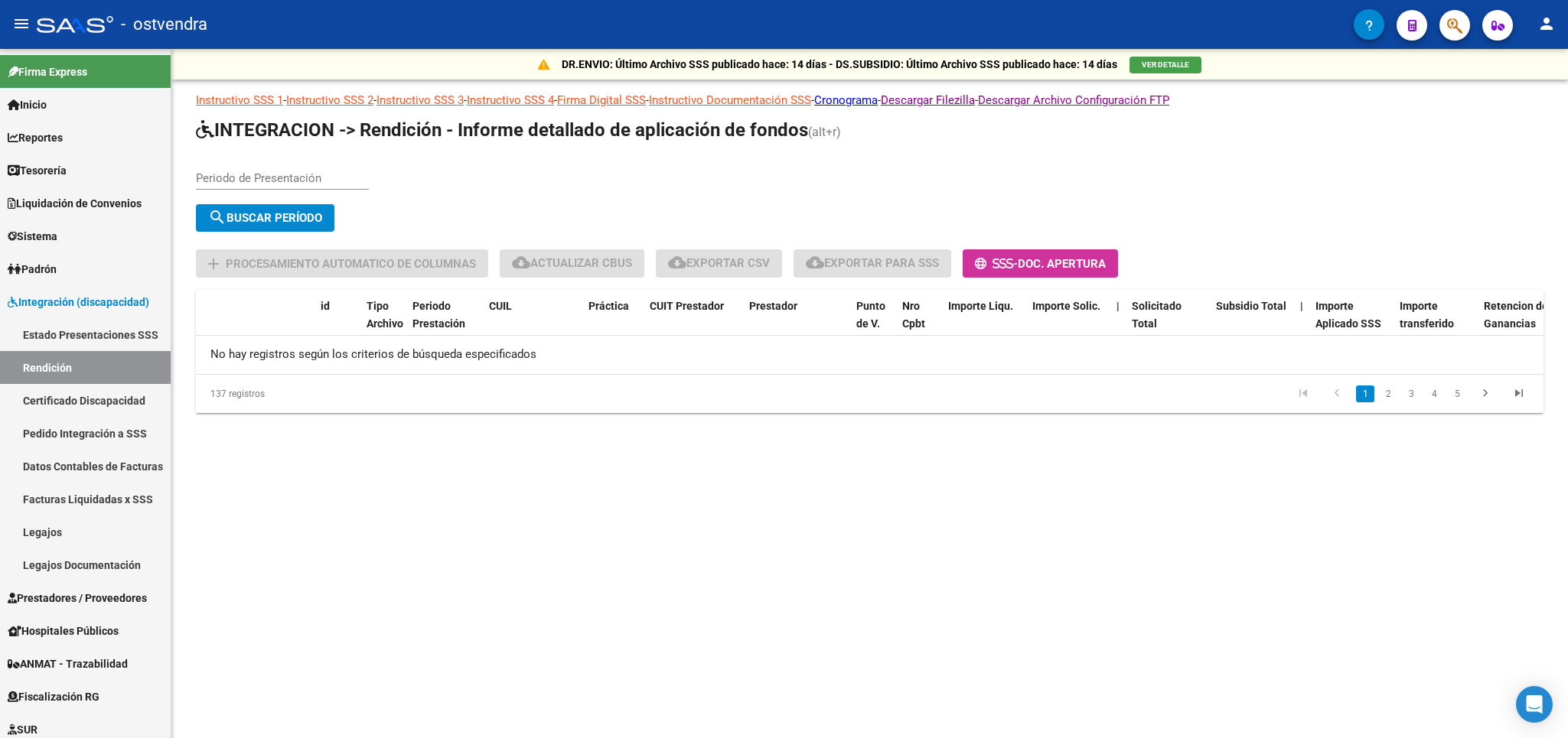
click at [257, 167] on div "Periodo de Presentación" at bounding box center [282, 173] width 172 height 33
type input "202410"
click at [264, 220] on span "search Buscar Período" at bounding box center [266, 218] width 114 height 14
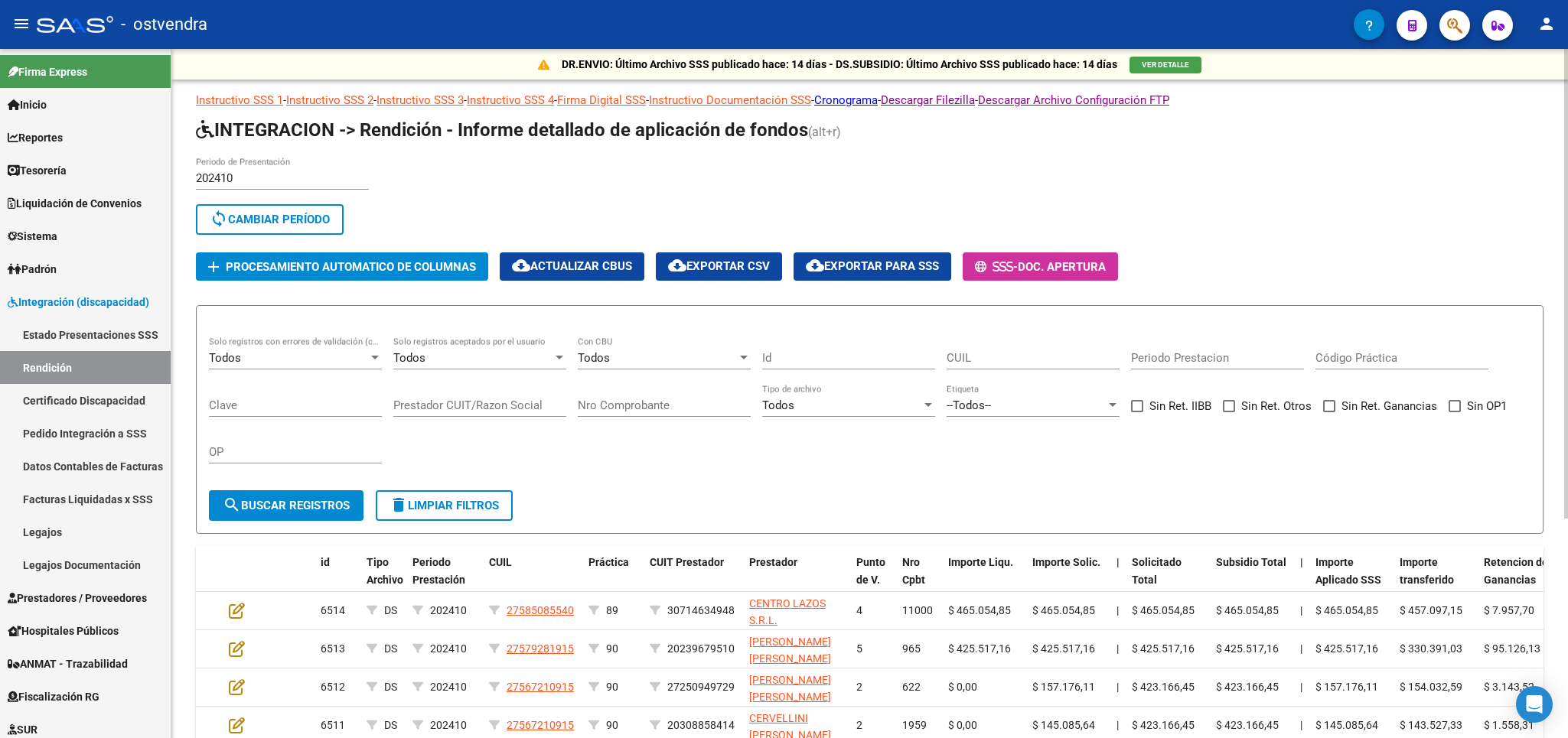
click at [757, 267] on span "cloud_download Exportar CSV" at bounding box center [718, 266] width 102 height 14
click at [755, 261] on span "cloud_download Exportar CSV" at bounding box center [718, 266] width 102 height 14
drag, startPoint x: 300, startPoint y: 220, endPoint x: 289, endPoint y: 179, distance: 42.4
click at [300, 215] on span "sync Cambiar Período" at bounding box center [269, 220] width 120 height 14
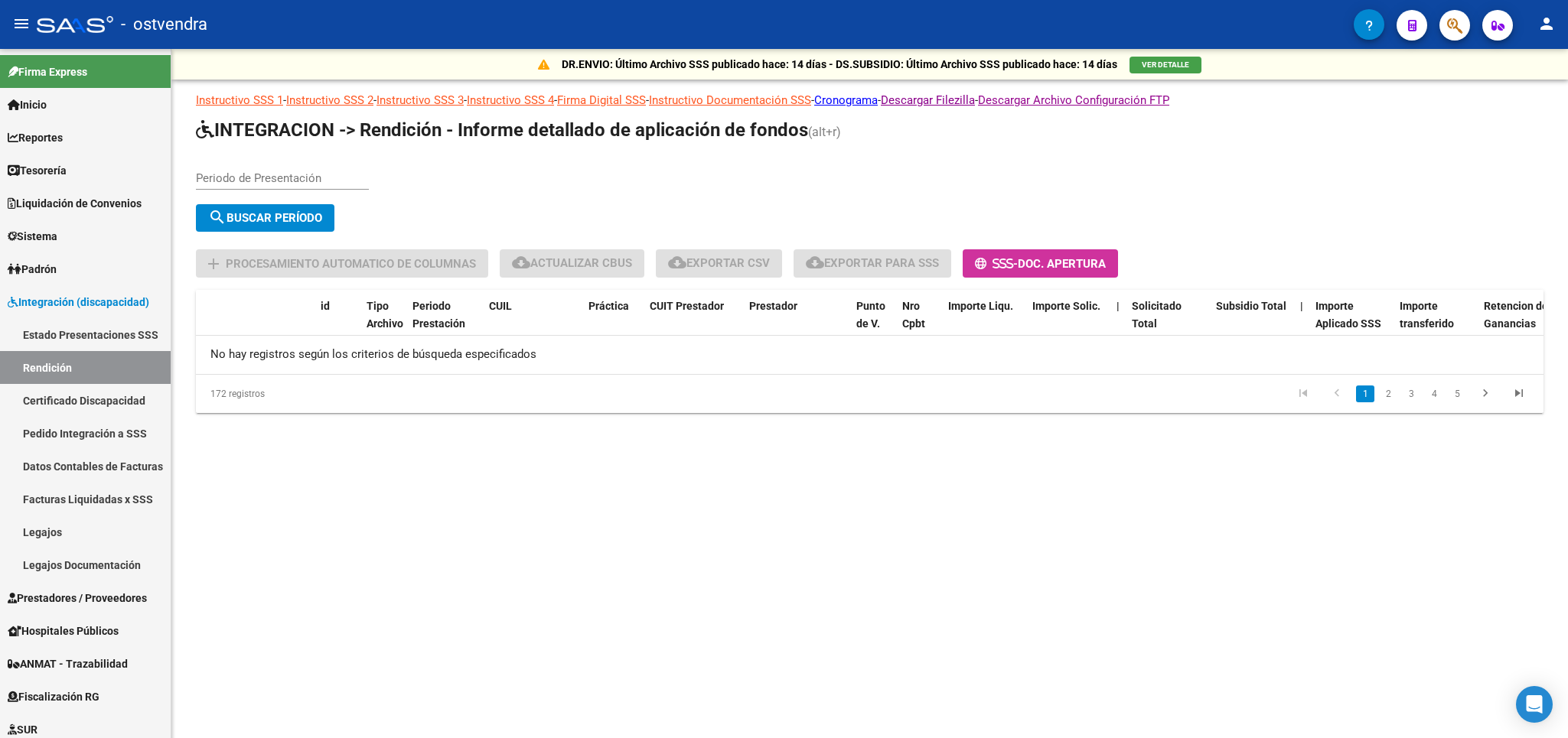
click at [287, 178] on input "Periodo de Presentación" at bounding box center [282, 178] width 172 height 14
type input "202411"
click at [303, 222] on span "search Buscar Período" at bounding box center [266, 218] width 114 height 14
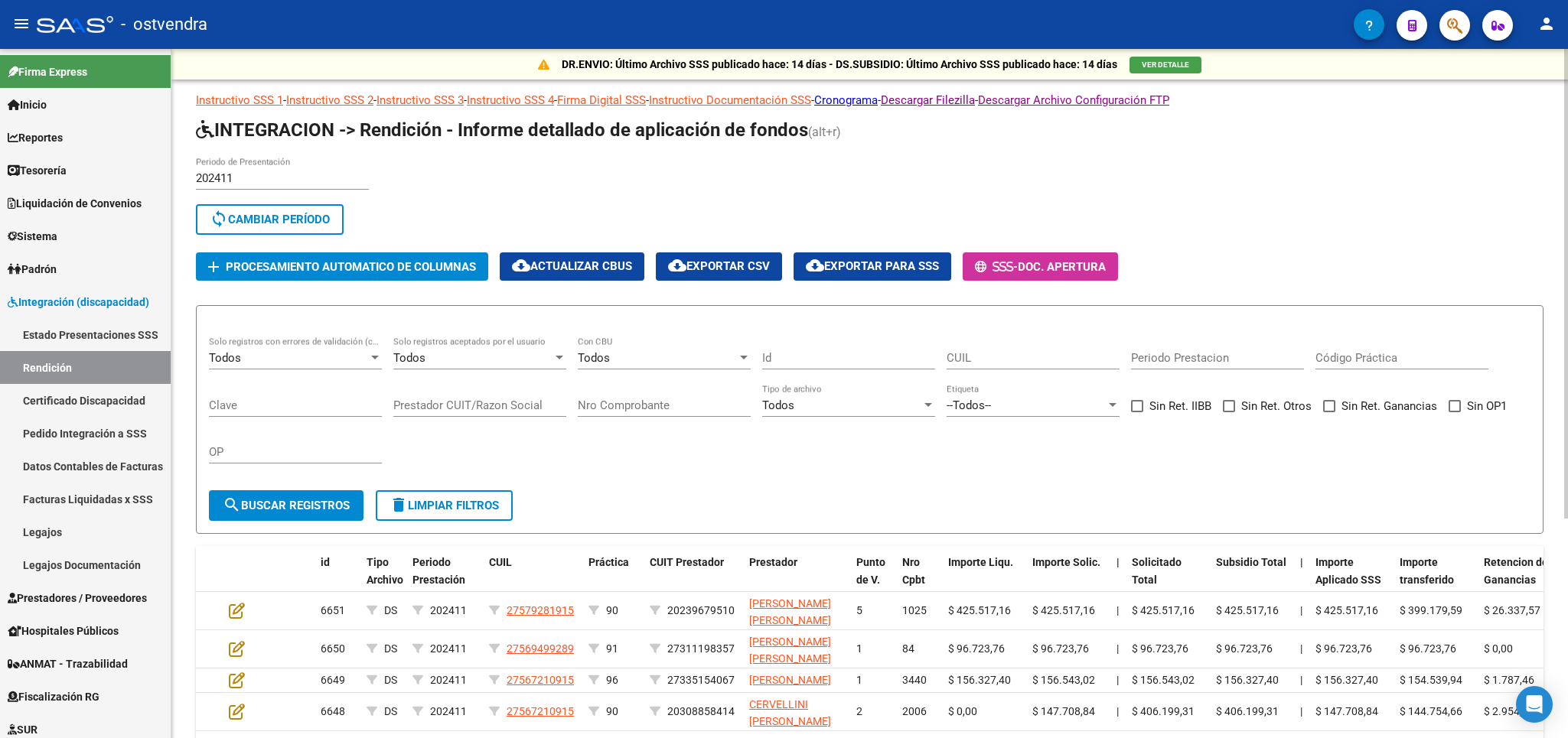
click at [711, 261] on span "cloud_download Exportar CSV" at bounding box center [718, 266] width 102 height 14
drag, startPoint x: 293, startPoint y: 220, endPoint x: 273, endPoint y: 187, distance: 38.6
click at [292, 216] on span "sync Cambiar Período" at bounding box center [269, 220] width 120 height 14
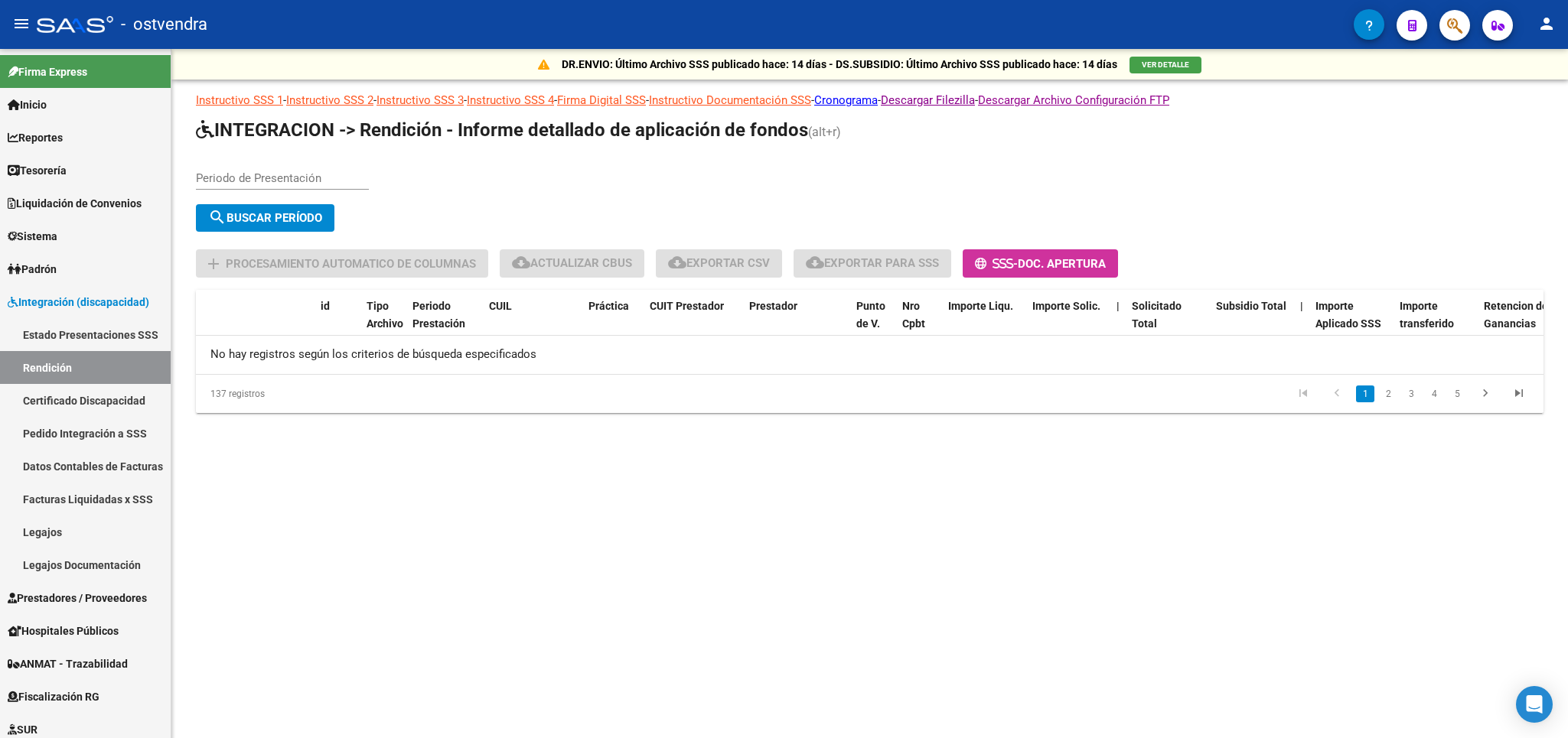
click at [264, 174] on input "Periodo de Presentación" at bounding box center [282, 178] width 172 height 14
type input "202412"
click at [282, 220] on span "search Buscar Período" at bounding box center [266, 218] width 114 height 14
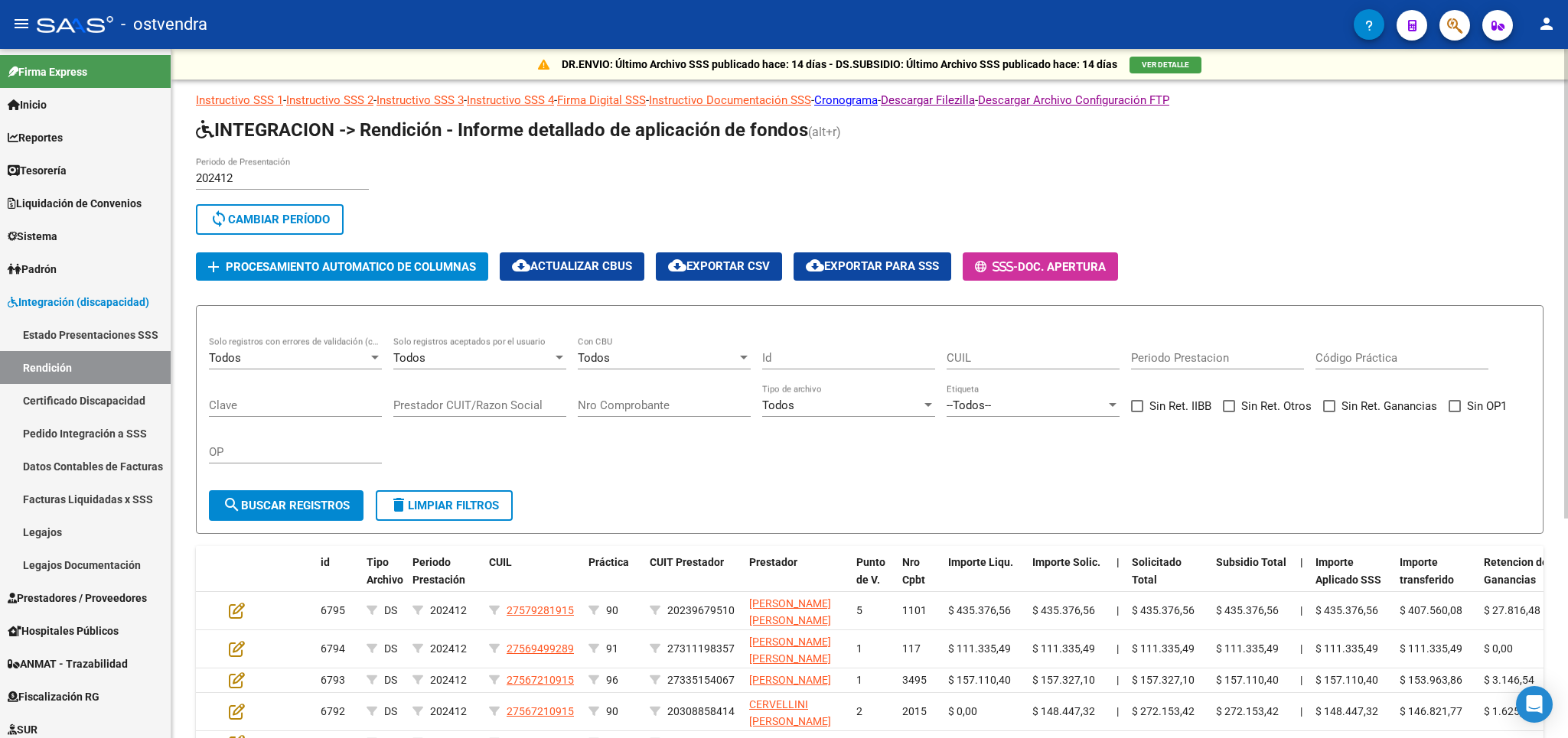
click at [745, 265] on span "cloud_download Exportar CSV" at bounding box center [718, 266] width 102 height 14
click at [861, 270] on span "cloud_download Exportar para SSS" at bounding box center [872, 266] width 133 height 14
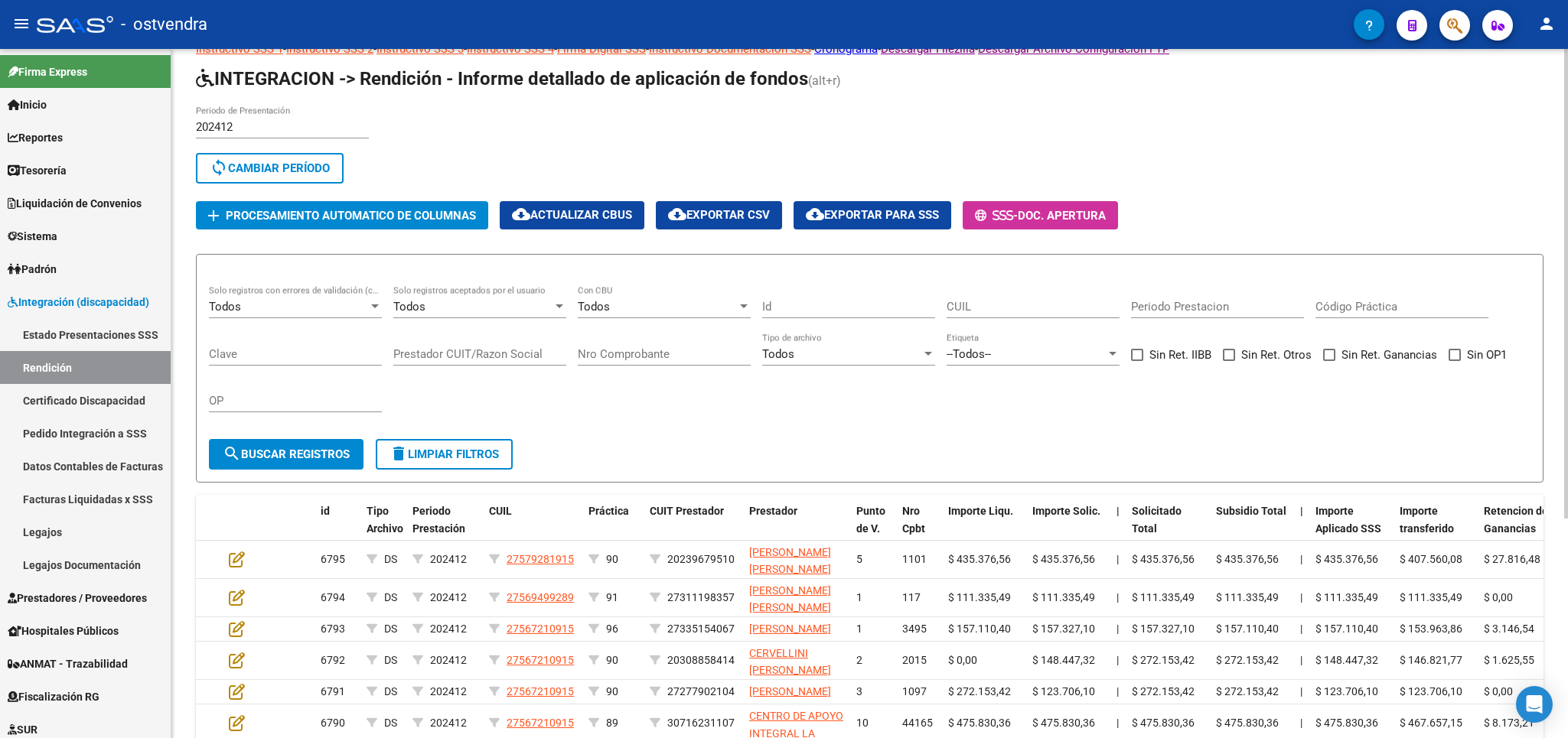
scroll to position [89, 0]
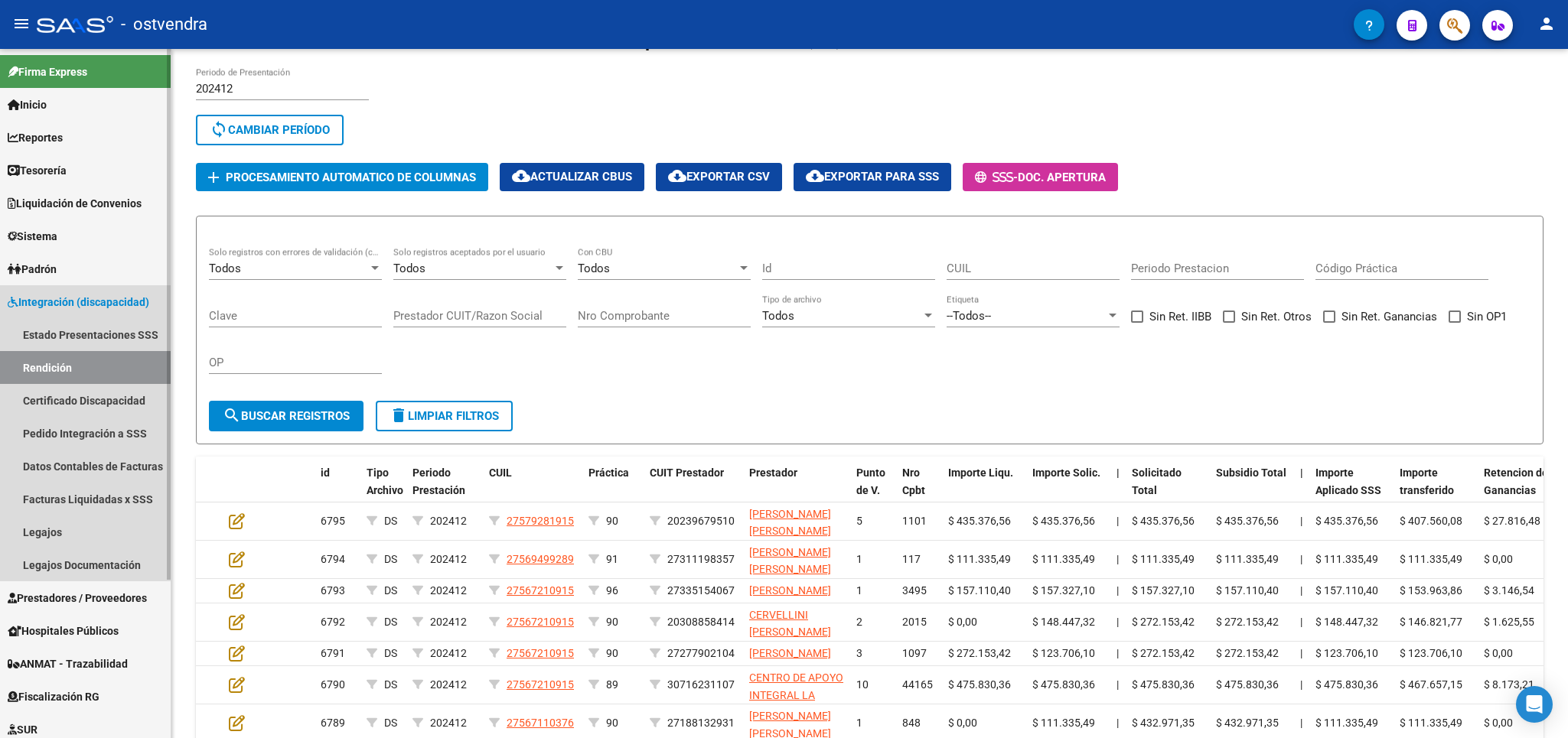
click at [67, 305] on span "Integración (discapacidad)" at bounding box center [78, 301] width 141 height 16
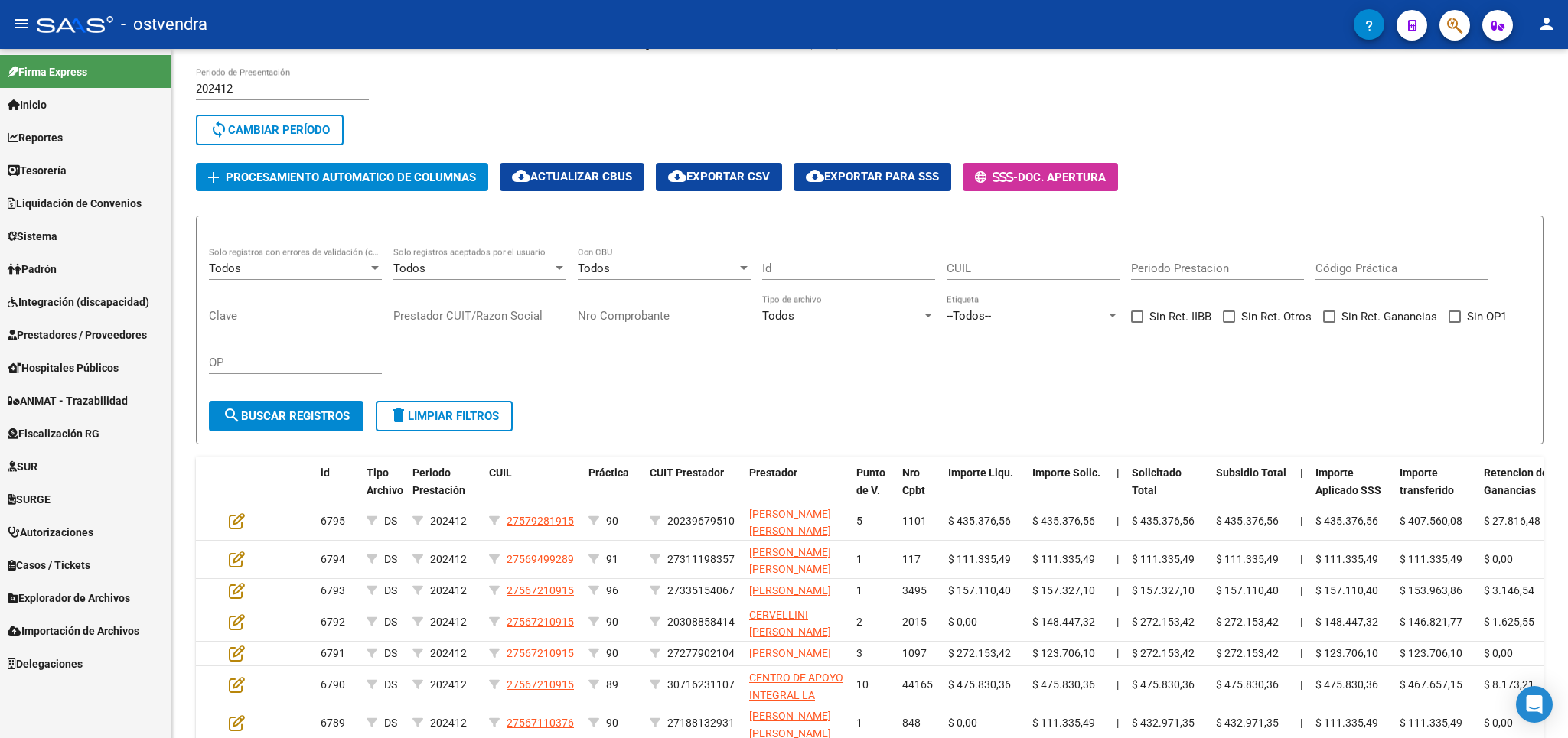
click at [69, 311] on link "Integración (discapacidad)" at bounding box center [85, 302] width 171 height 33
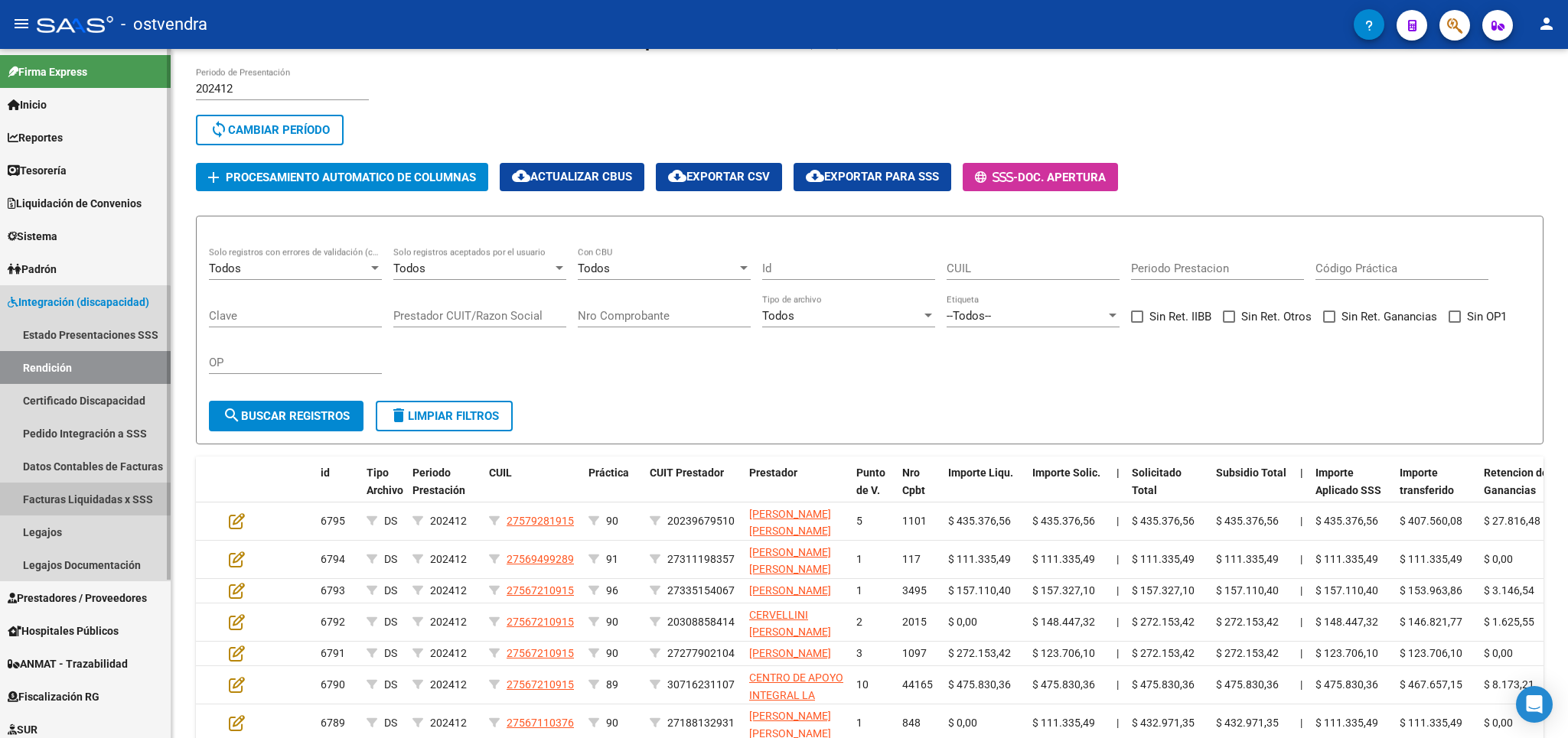
click at [66, 493] on link "Facturas Liquidadas x SSS" at bounding box center [85, 499] width 171 height 33
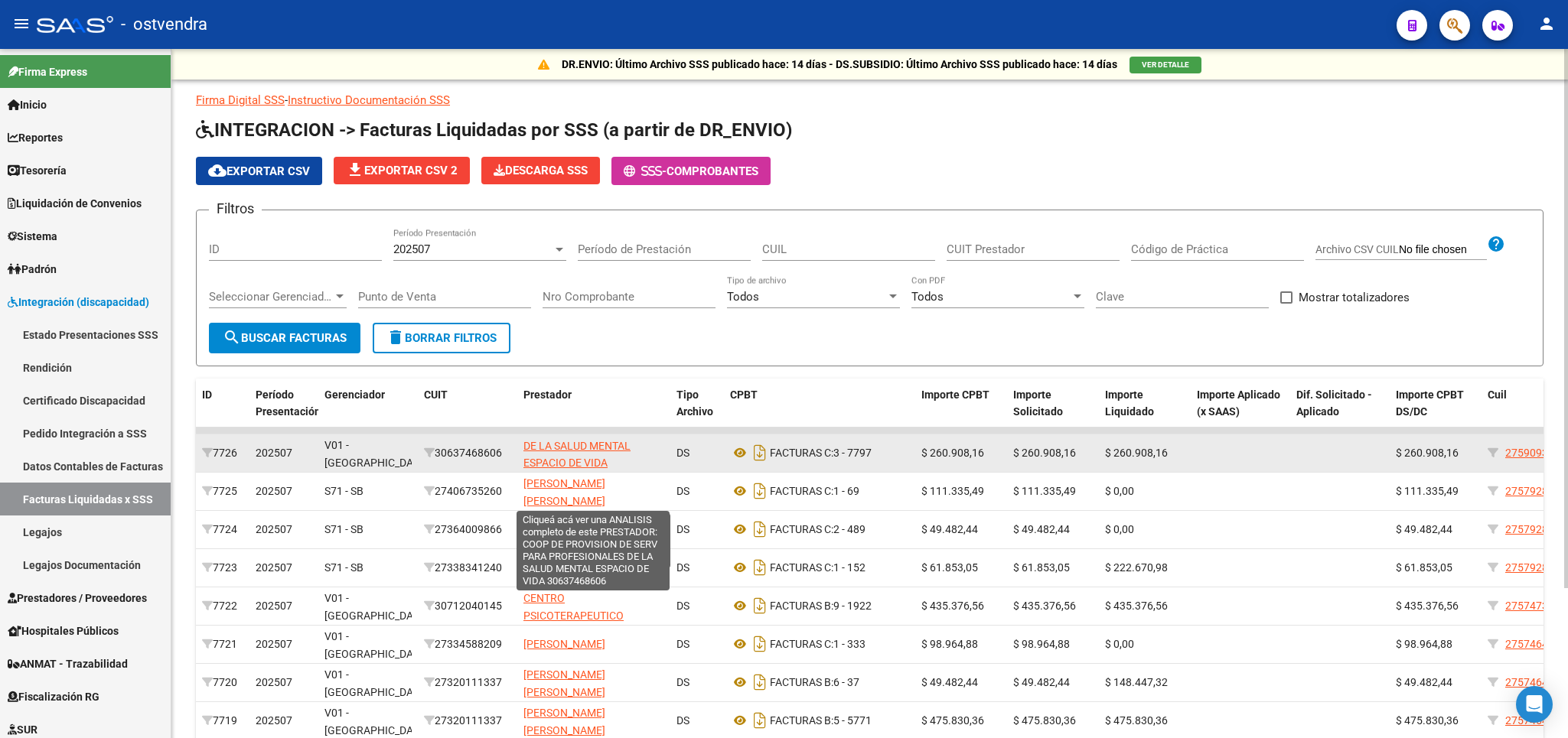
scroll to position [38, 0]
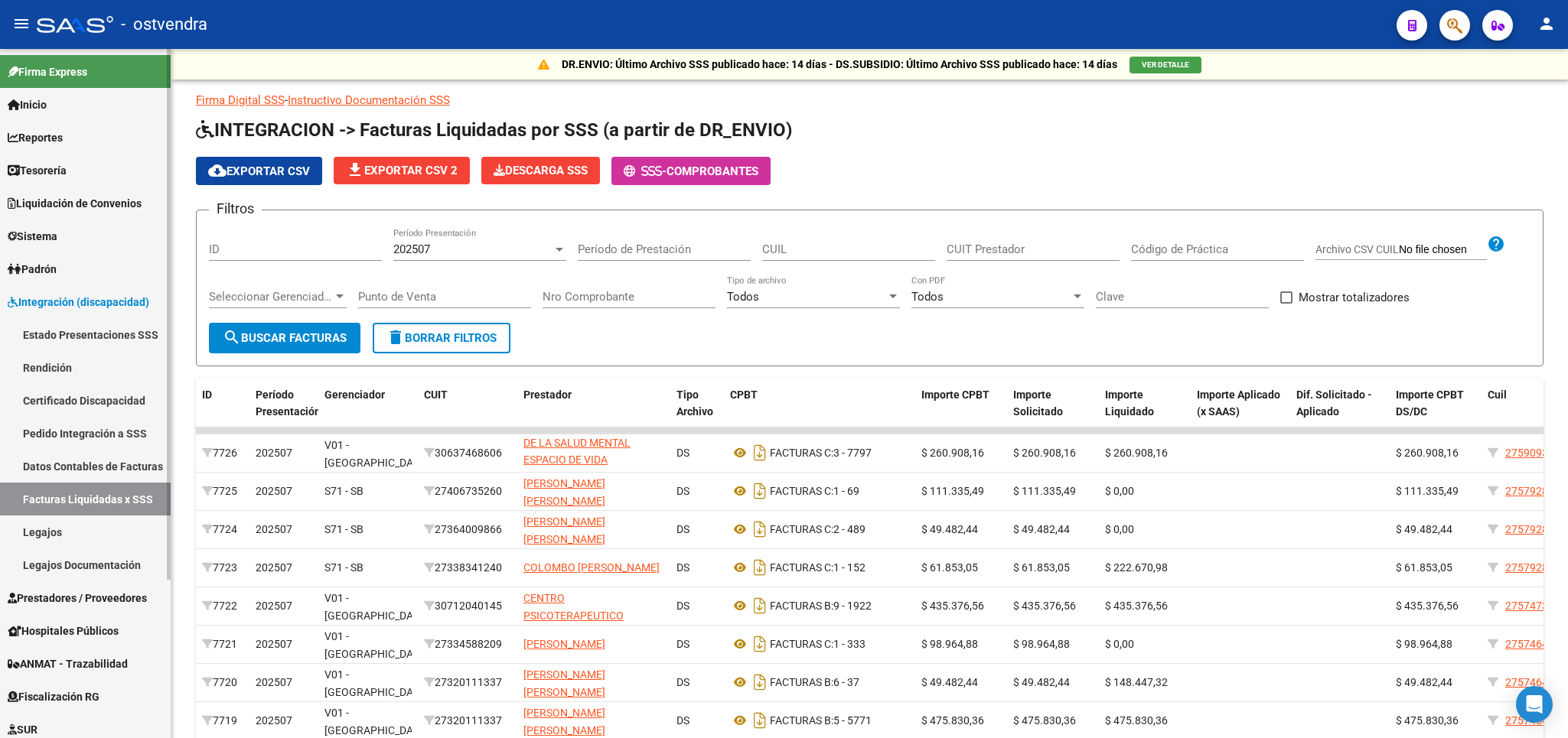
click at [73, 365] on link "Rendición" at bounding box center [85, 367] width 171 height 33
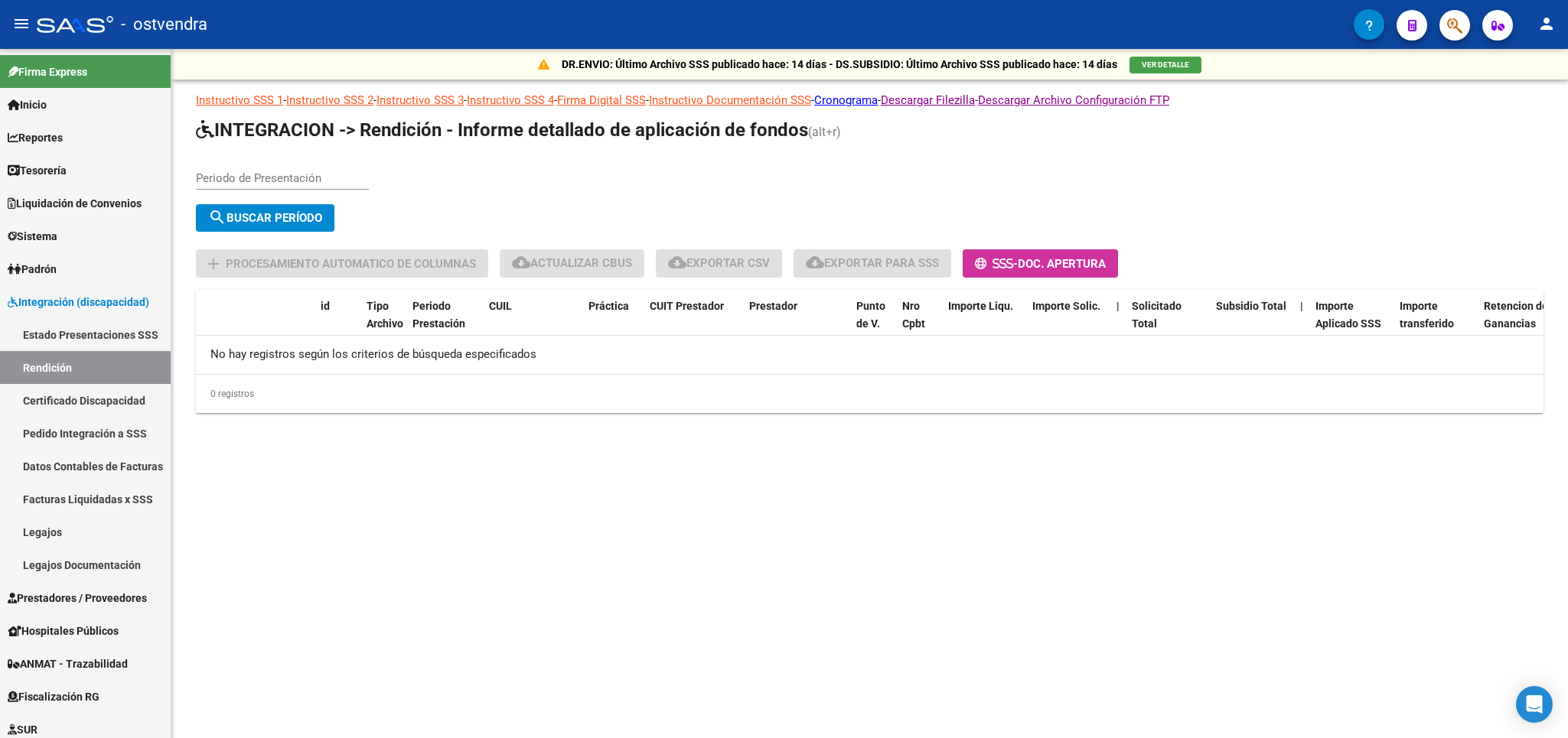
click at [259, 180] on input "Periodo de Presentación" at bounding box center [282, 178] width 172 height 14
click at [267, 184] on input "202403" at bounding box center [282, 178] width 172 height 14
type input "202403"
click at [272, 213] on span "search Buscar Período" at bounding box center [266, 218] width 114 height 14
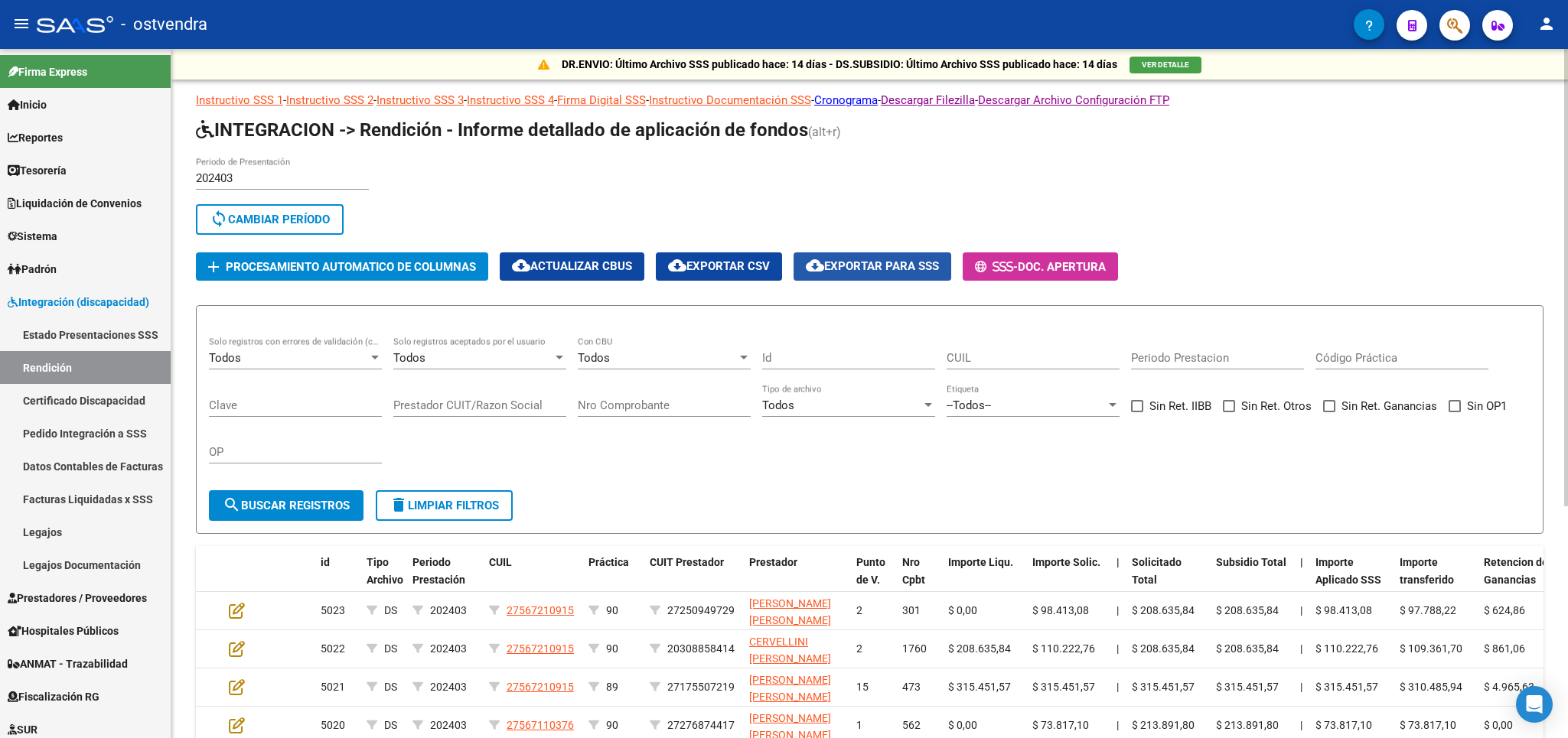
click at [897, 263] on span "cloud_download Exportar para SSS" at bounding box center [872, 266] width 133 height 14
click at [720, 265] on span "cloud_download Exportar CSV" at bounding box center [718, 266] width 102 height 14
click at [1072, 30] on div "- ostvendra" at bounding box center [695, 24] width 1317 height 34
